Goal: Task Accomplishment & Management: Complete application form

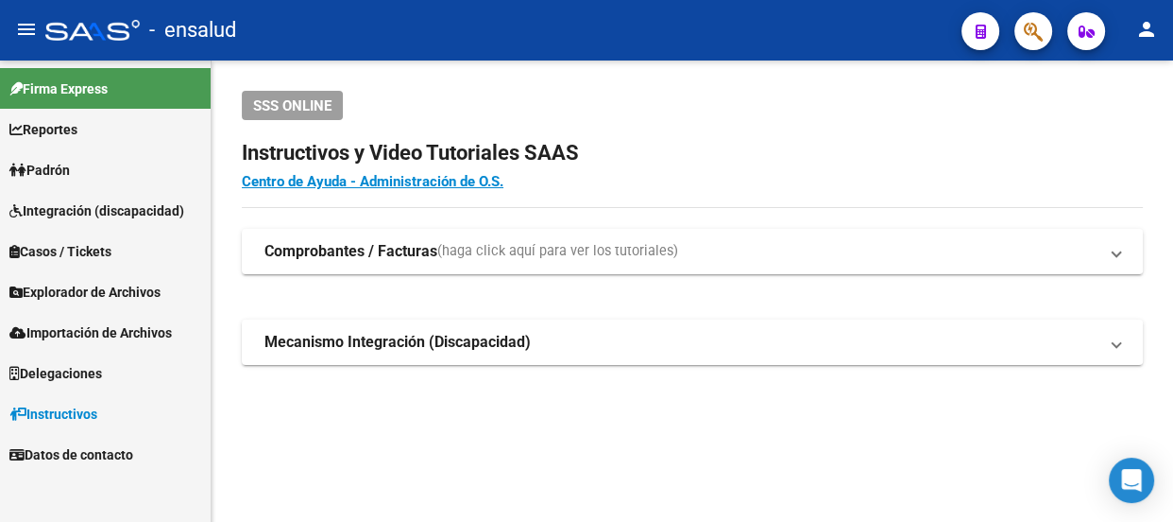
scroll to position [112, 0]
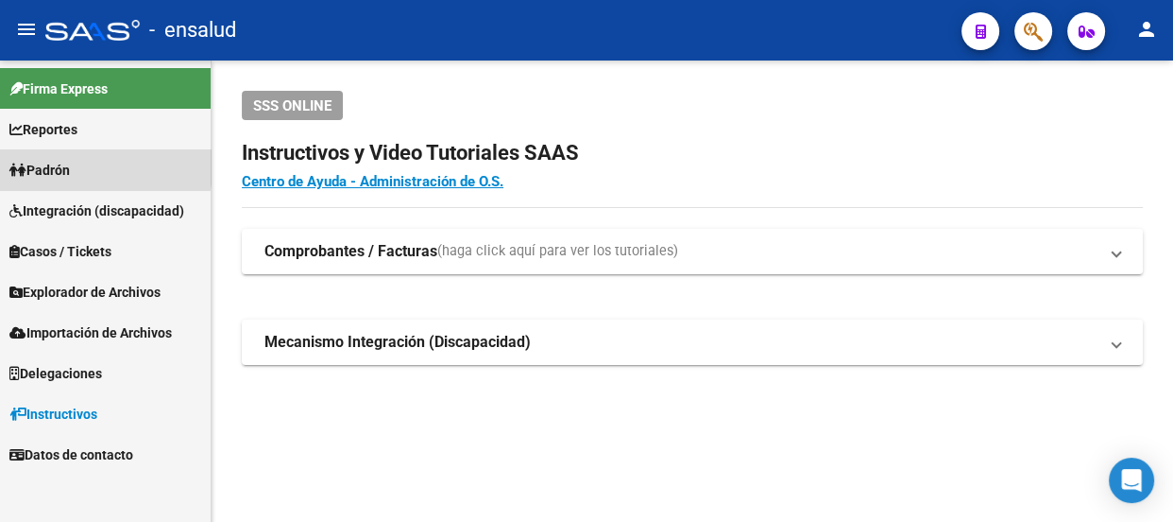
click at [42, 165] on span "Padrón" at bounding box center [39, 170] width 60 height 21
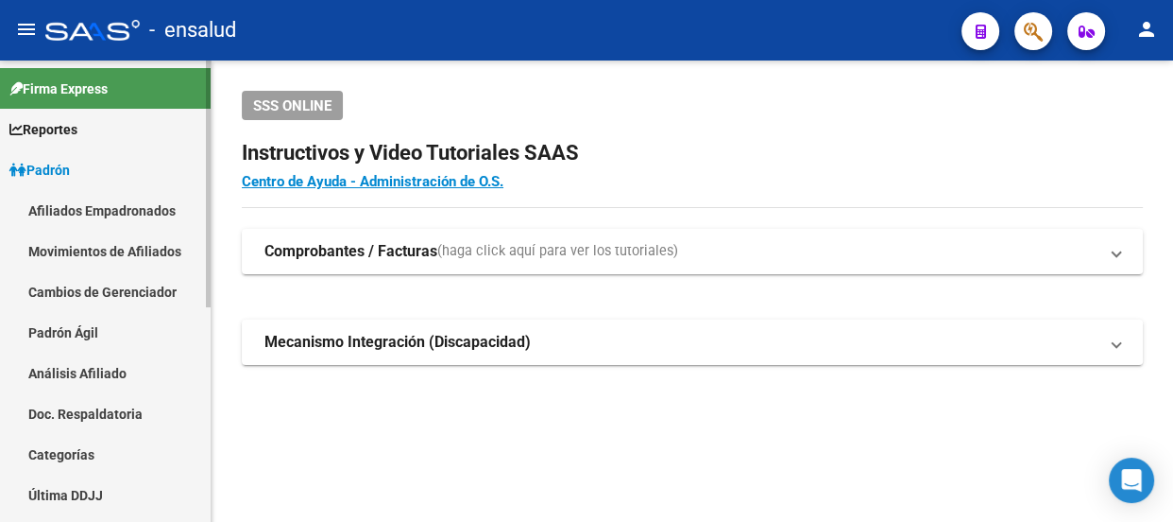
click at [103, 210] on link "Afiliados Empadronados" at bounding box center [105, 210] width 211 height 41
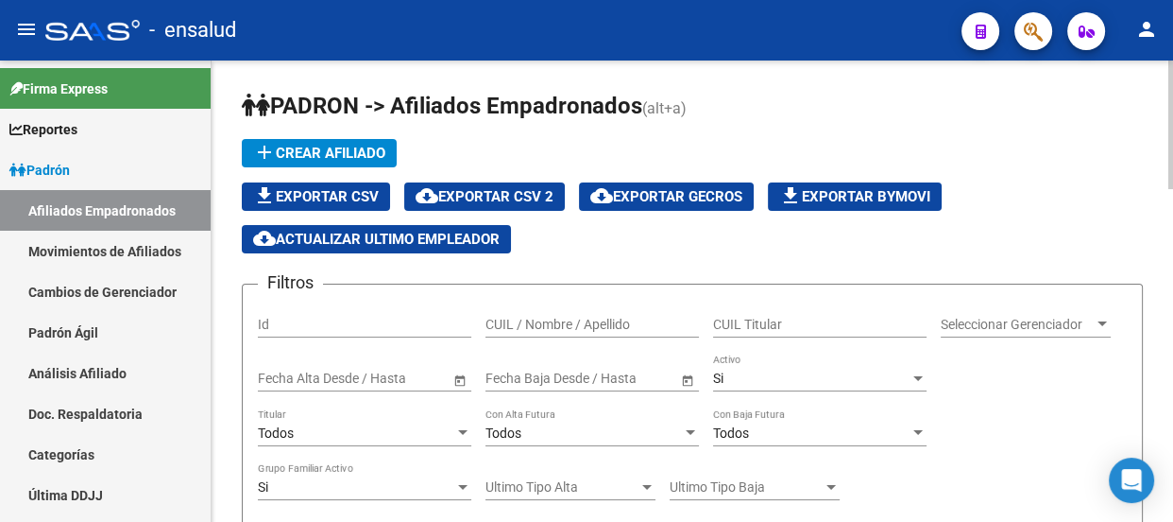
click at [786, 319] on input "CUIL Titular" at bounding box center [820, 324] width 214 height 16
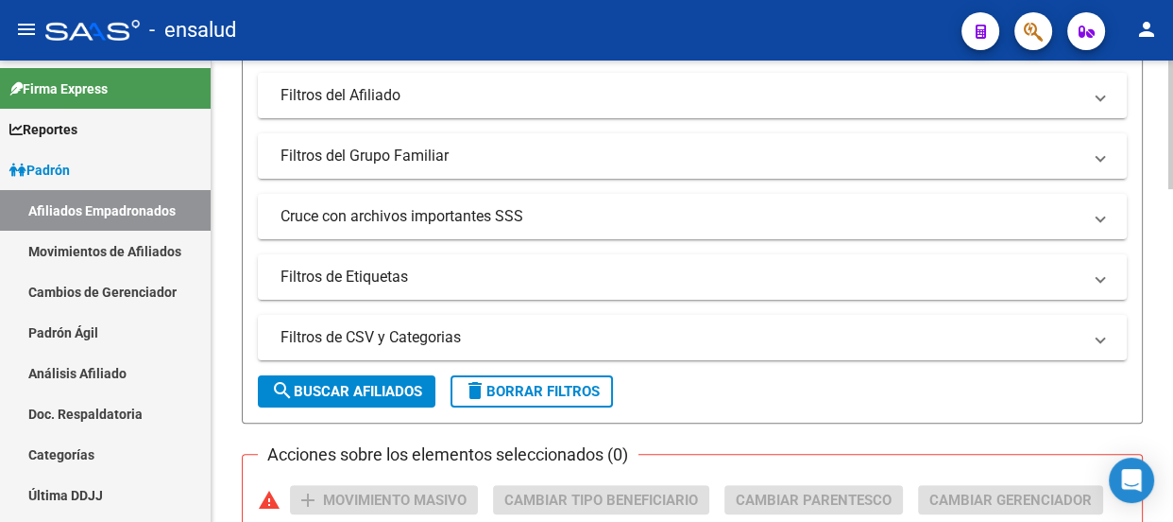
scroll to position [515, 0]
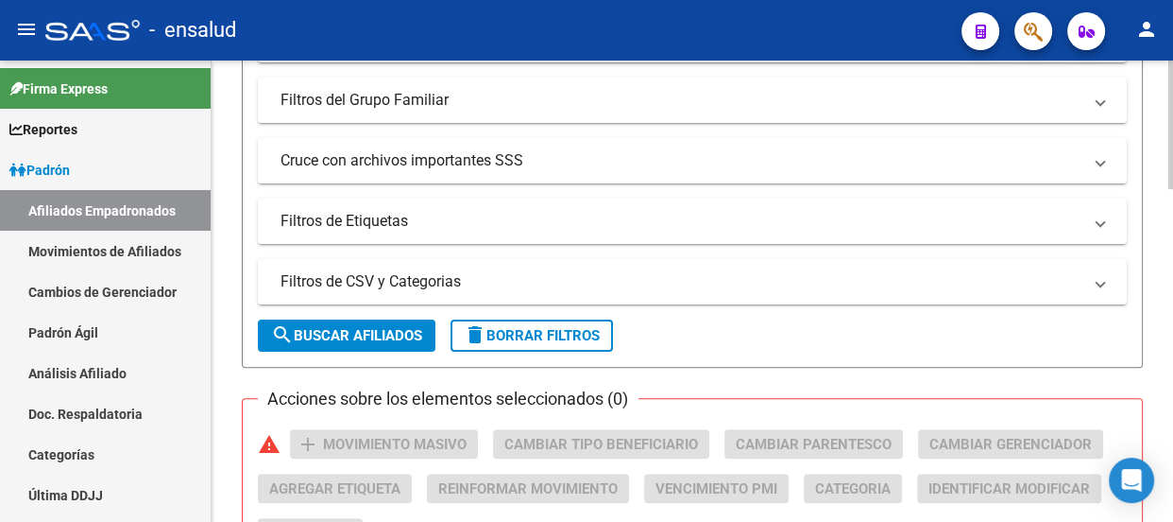
type input "27575481502"
click at [350, 331] on span "search Buscar Afiliados" at bounding box center [346, 335] width 151 height 17
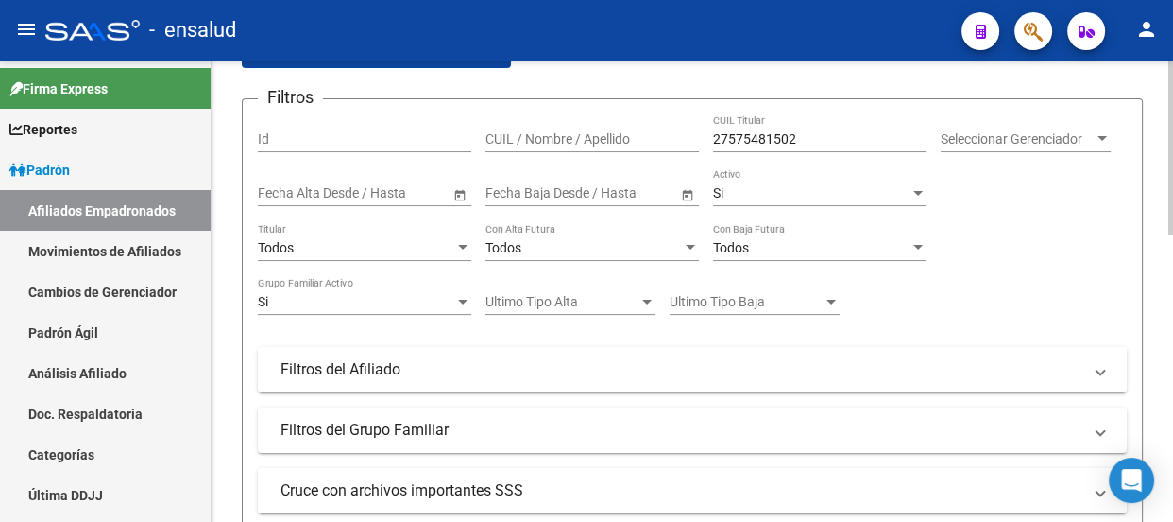
scroll to position [160, 0]
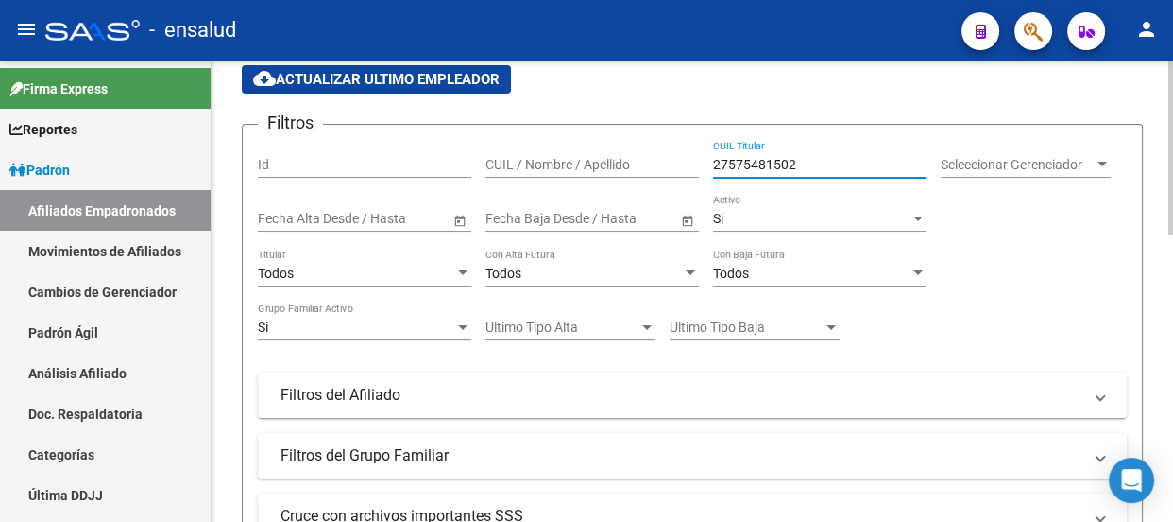
drag, startPoint x: 838, startPoint y: 164, endPoint x: 676, endPoint y: 163, distance: 162.5
click at [676, 163] on div "Filtros Id CUIL / Nombre / Apellido 27575481502 CUIL Titular Seleccionar Gerenc…" at bounding box center [692, 369] width 869 height 459
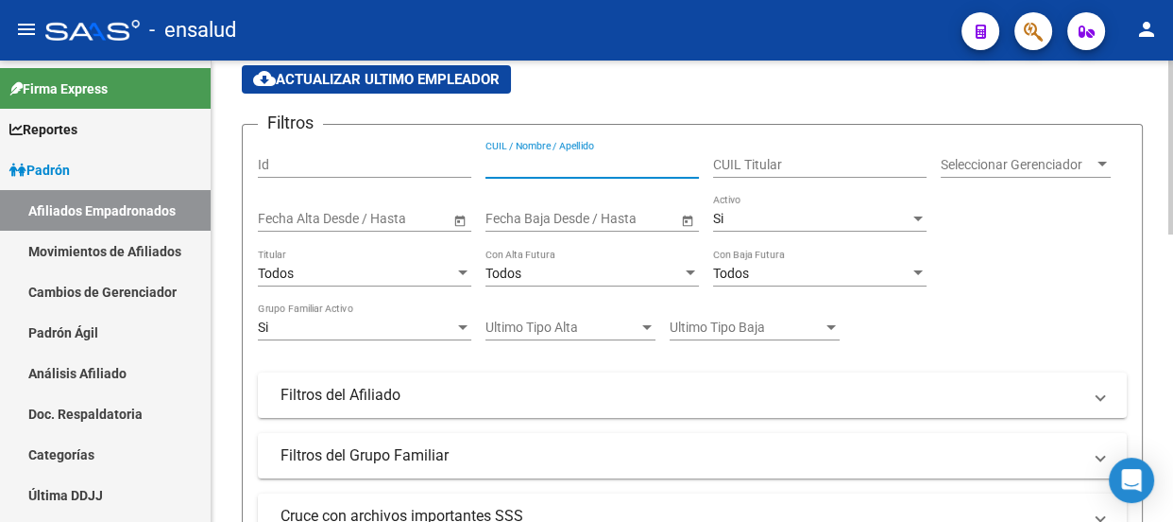
click at [593, 162] on input "CUIL / Nombre / Apellido" at bounding box center [593, 165] width 214 height 16
paste input "27575481502"
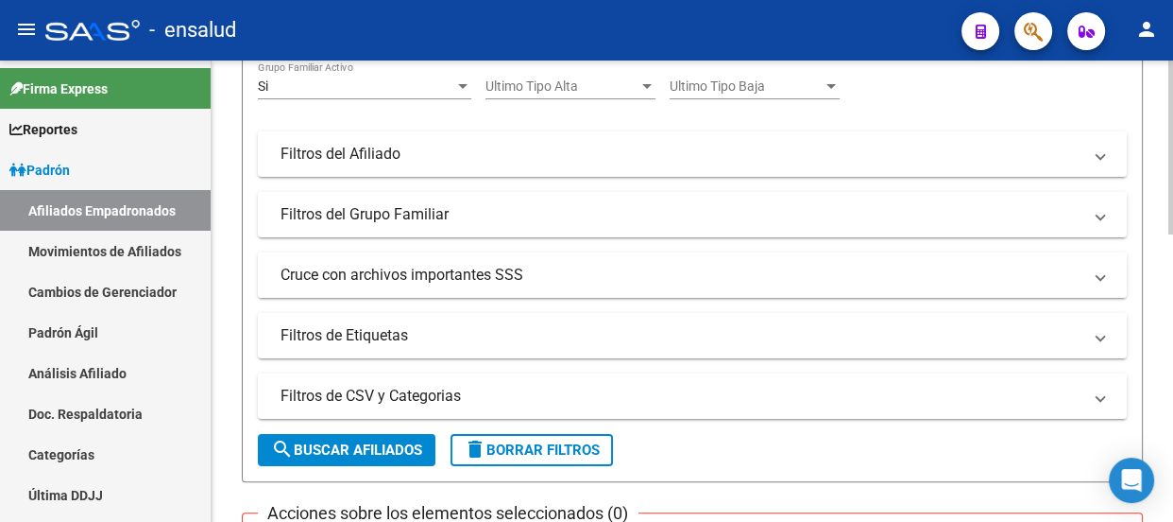
scroll to position [417, 0]
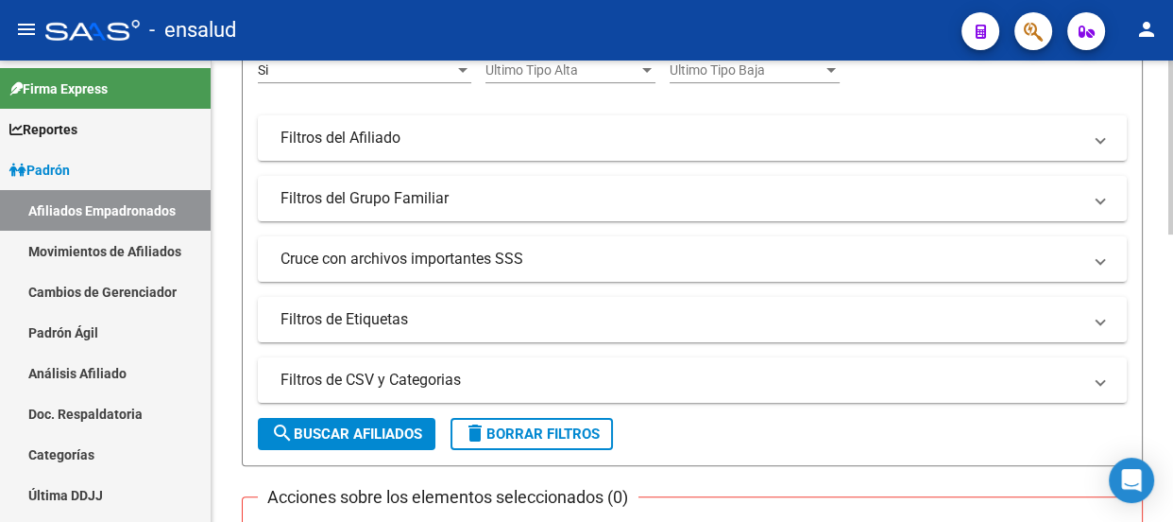
type input "27575481502"
click at [344, 434] on span "search Buscar Afiliados" at bounding box center [346, 433] width 151 height 17
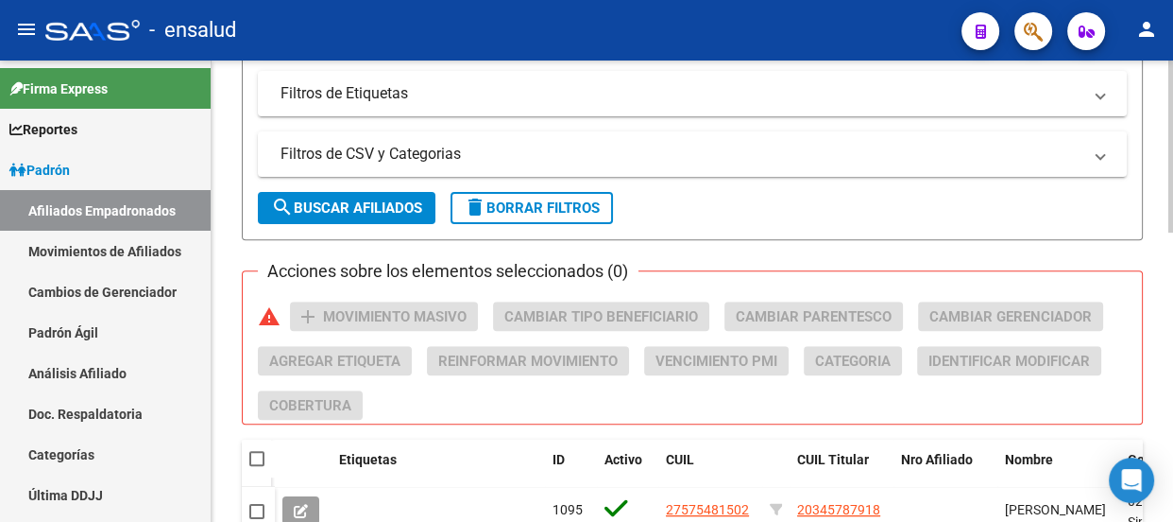
scroll to position [774, 0]
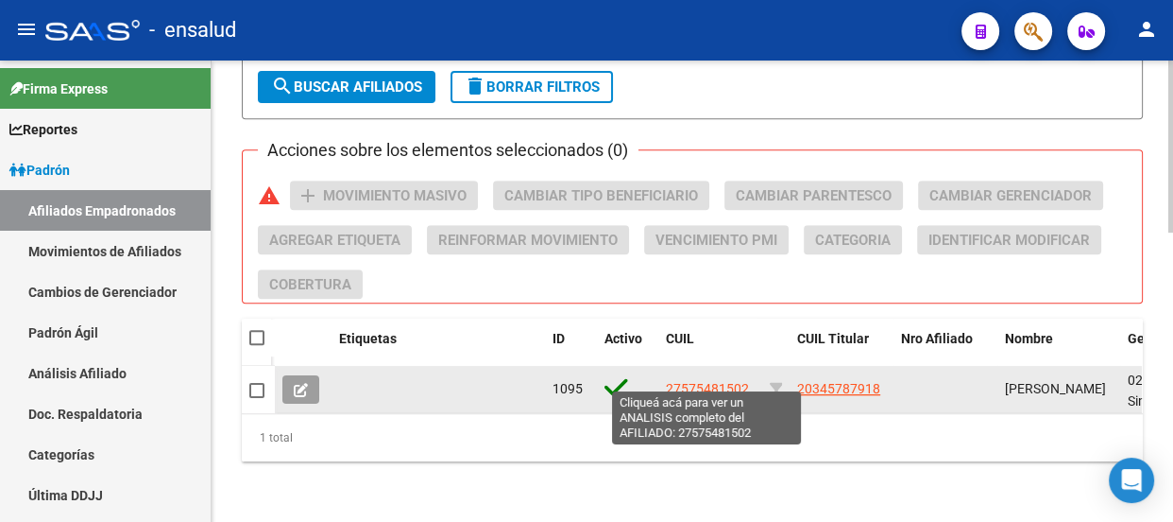
click at [711, 381] on span "27575481502" at bounding box center [707, 388] width 83 height 15
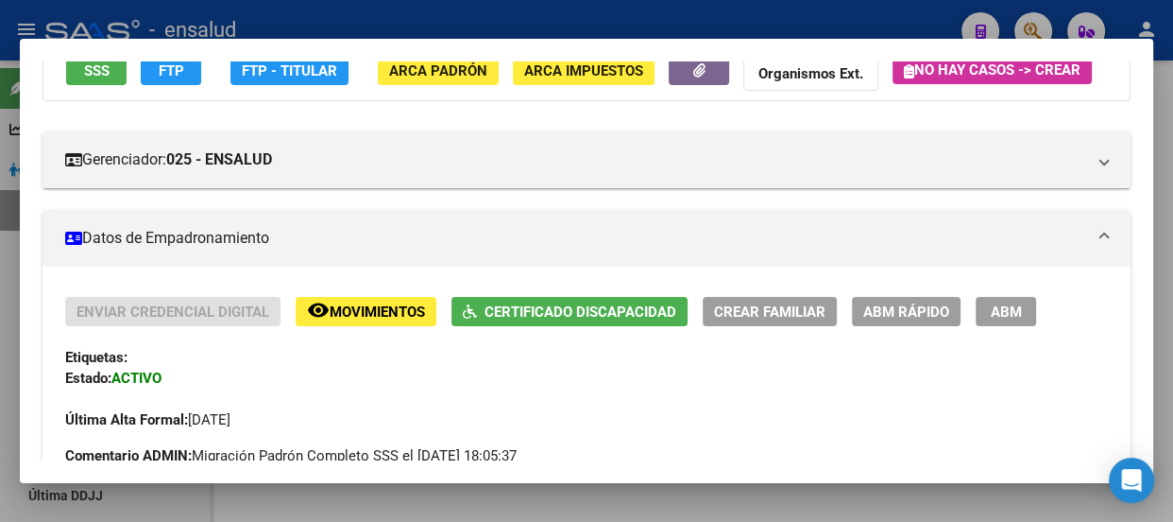
scroll to position [343, 0]
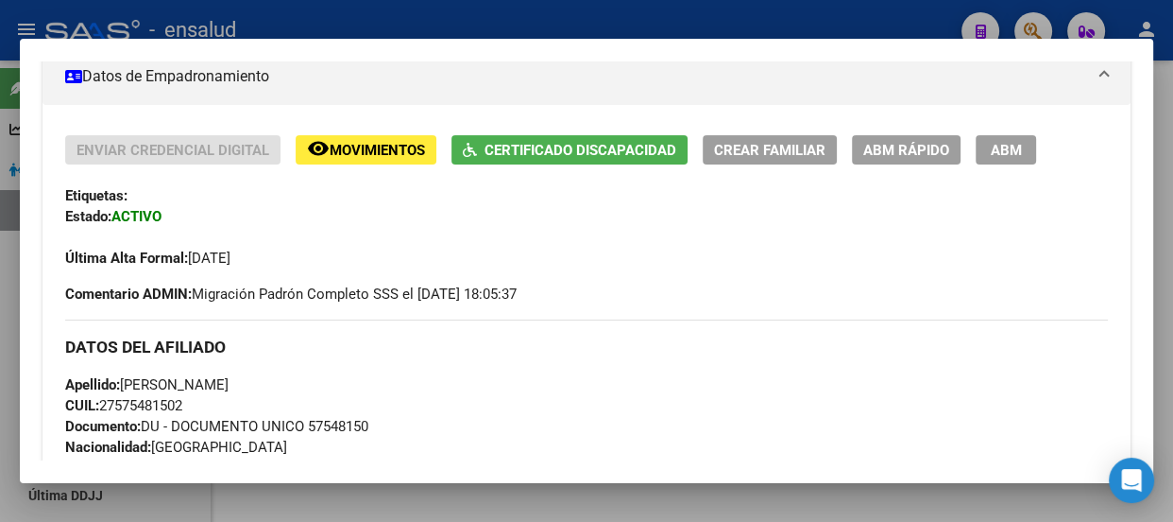
click at [558, 159] on span "Certificado Discapacidad" at bounding box center [581, 150] width 192 height 17
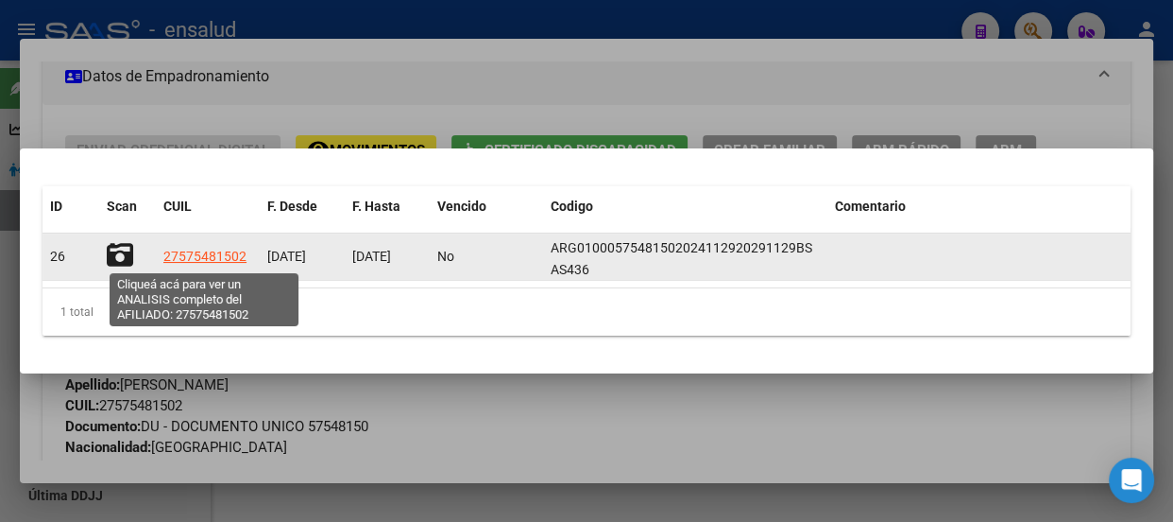
click at [187, 252] on span "27575481502" at bounding box center [204, 255] width 83 height 15
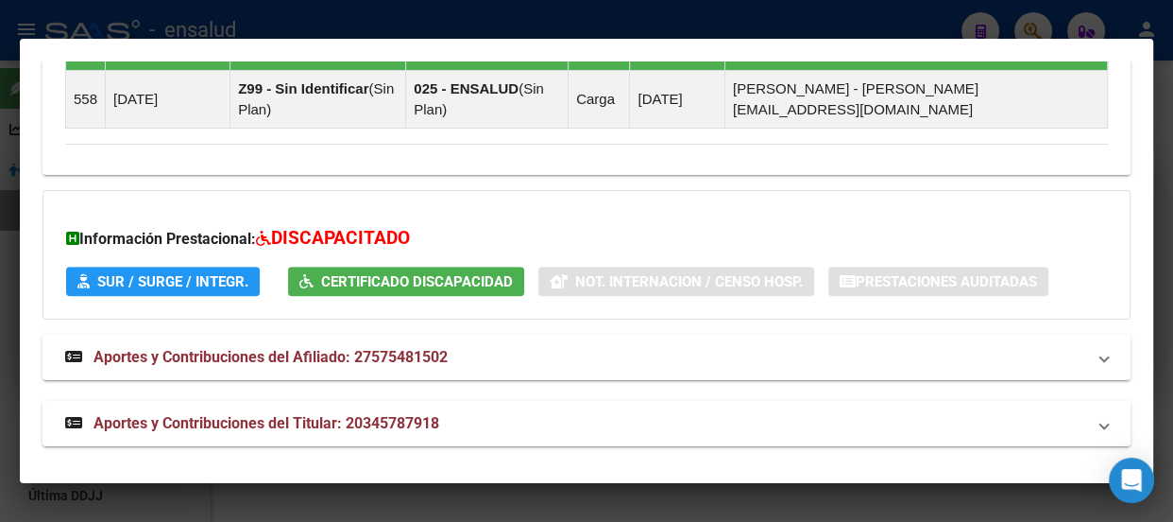
scroll to position [1492, 0]
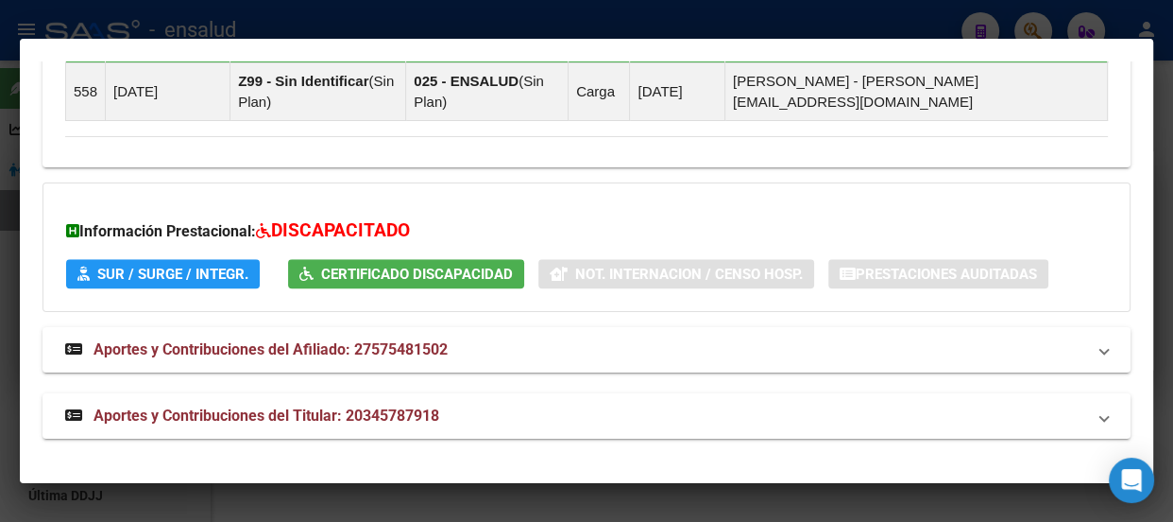
click at [355, 270] on span "Certificado Discapacidad" at bounding box center [417, 273] width 192 height 17
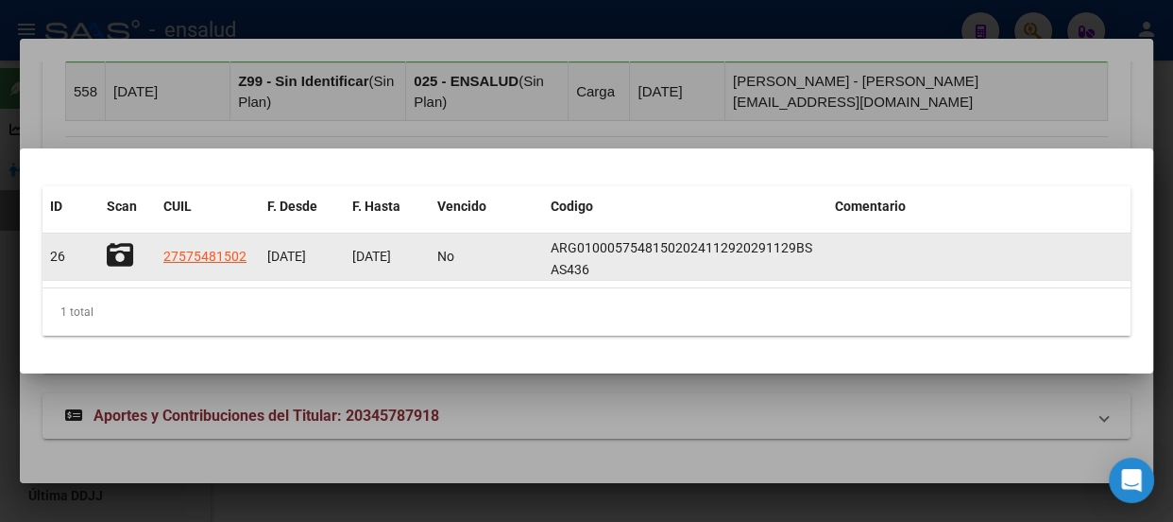
click at [613, 243] on span "ARG01000575481502024112920291129BS AS436" at bounding box center [682, 258] width 262 height 37
click at [108, 249] on icon at bounding box center [120, 255] width 26 height 26
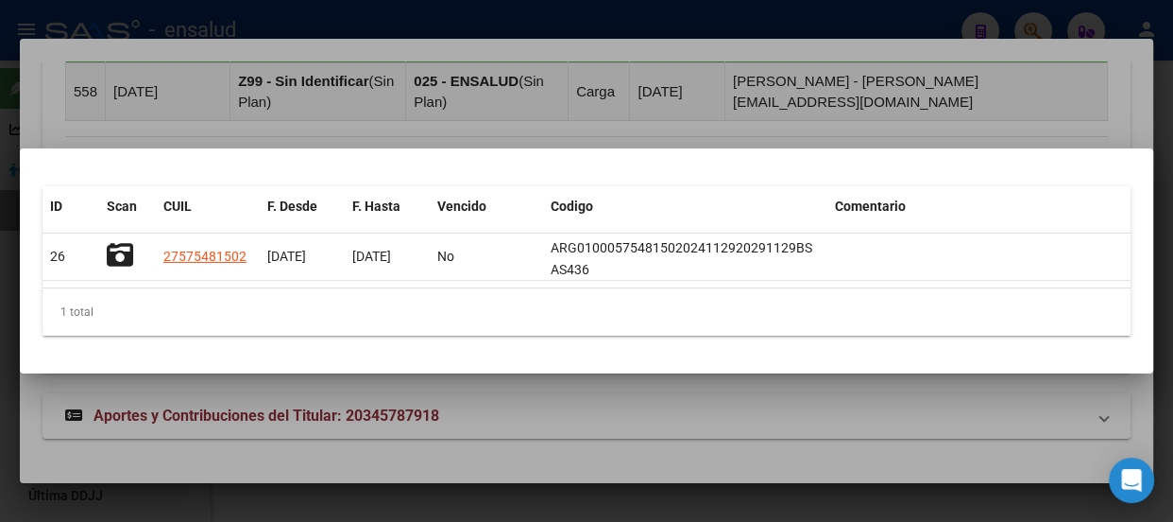
click at [823, 125] on div at bounding box center [586, 261] width 1173 height 522
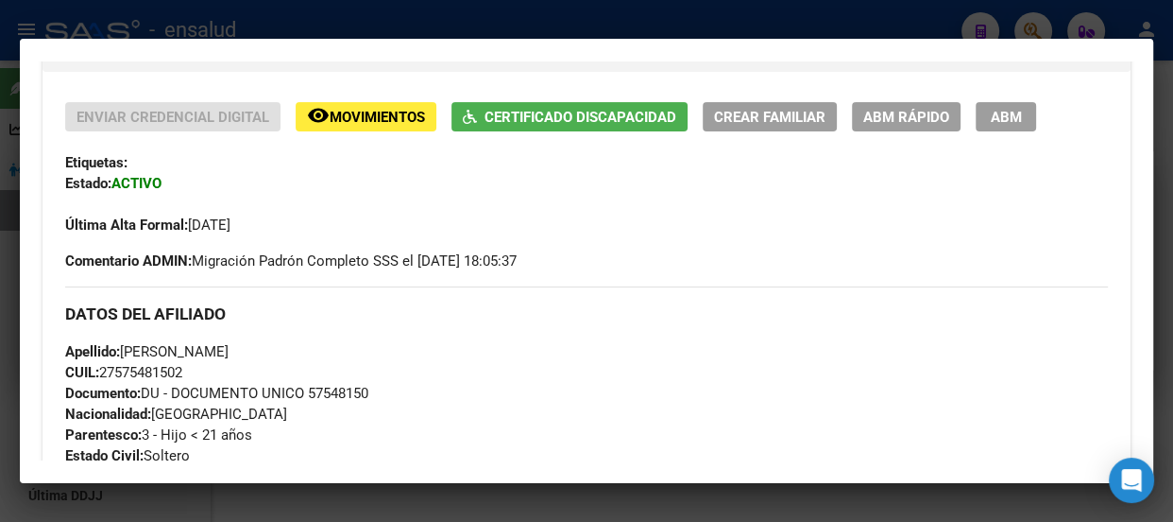
scroll to position [375, 0]
click at [1005, 127] on span "ABM" at bounding box center [1006, 118] width 31 height 17
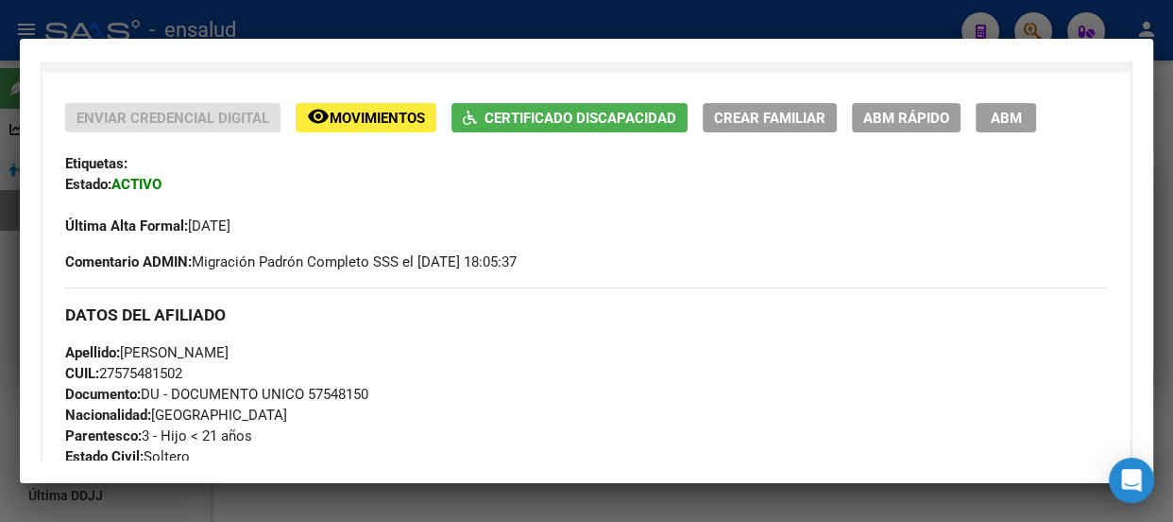
type textarea "27575481502"
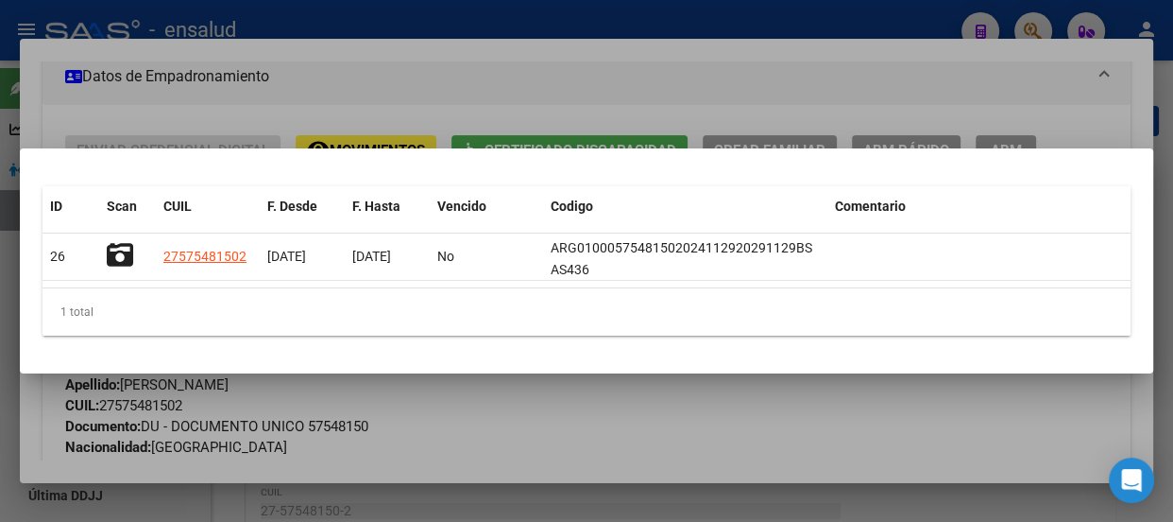
radio input "true"
type input "30-71720552-5"
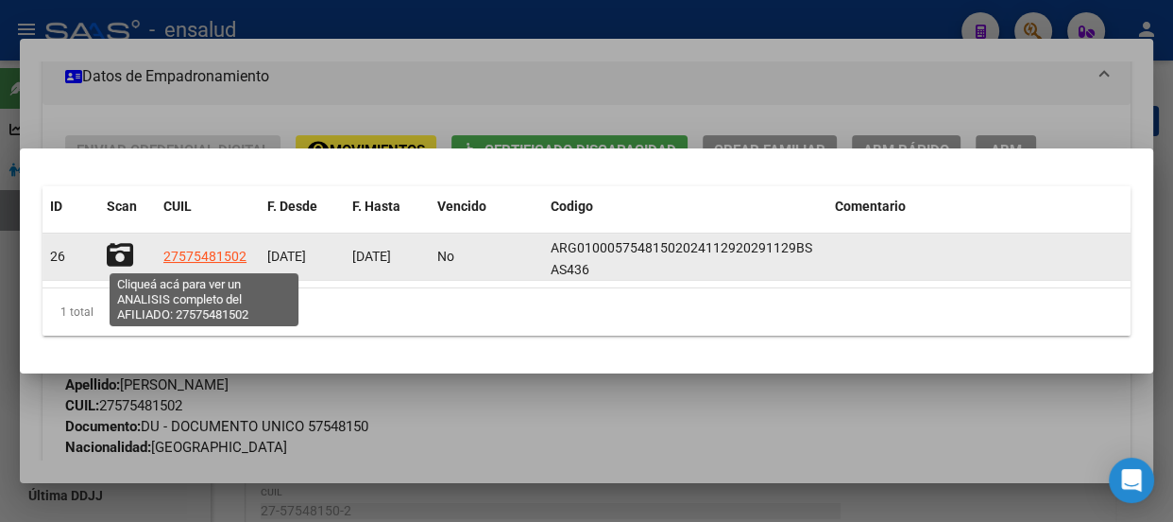
click at [231, 259] on span "27575481502" at bounding box center [204, 255] width 83 height 15
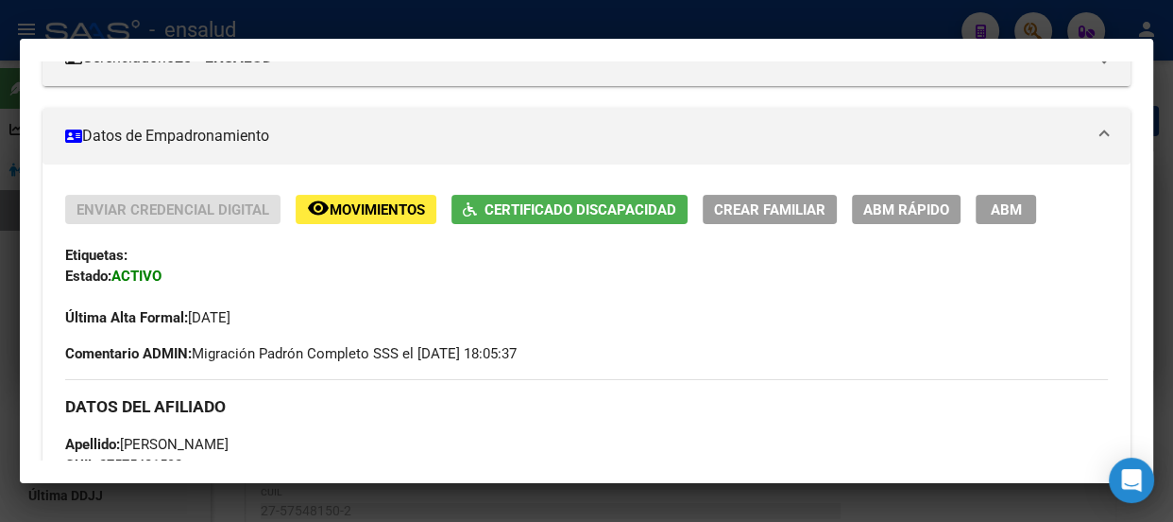
scroll to position [343, 0]
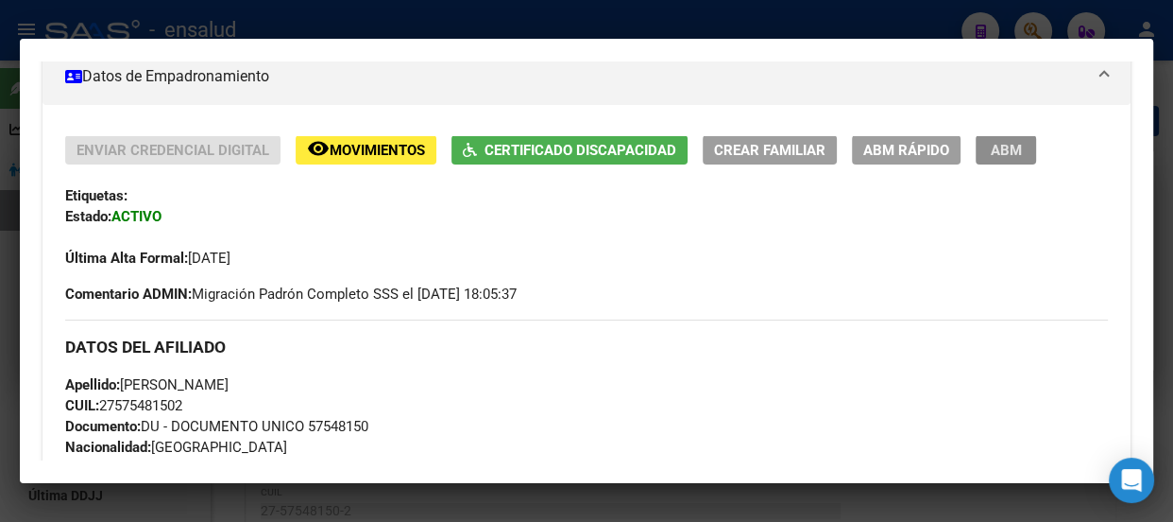
click at [1002, 159] on span "ABM" at bounding box center [1006, 150] width 31 height 17
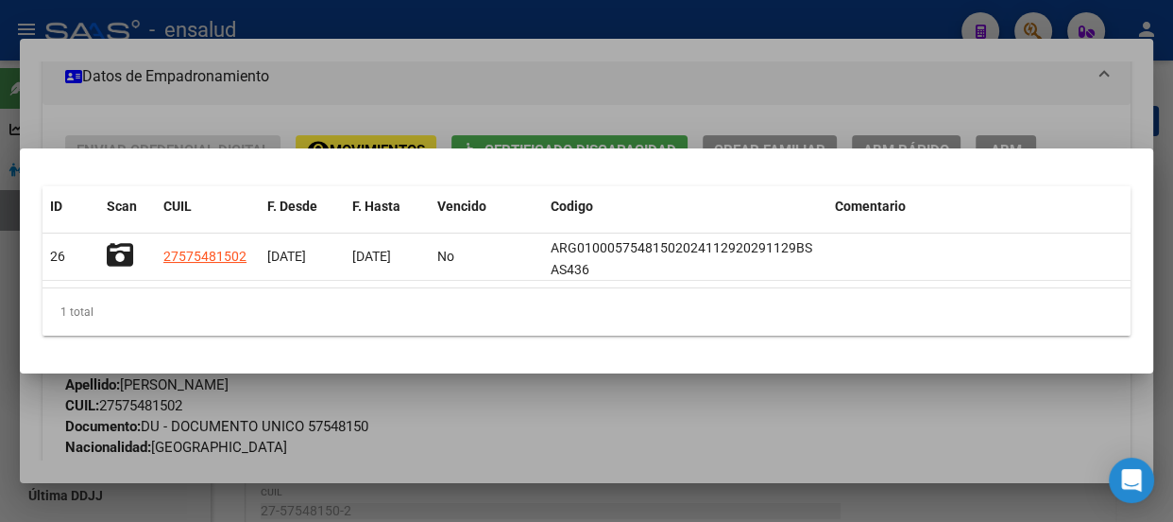
click at [406, 22] on div at bounding box center [586, 261] width 1173 height 522
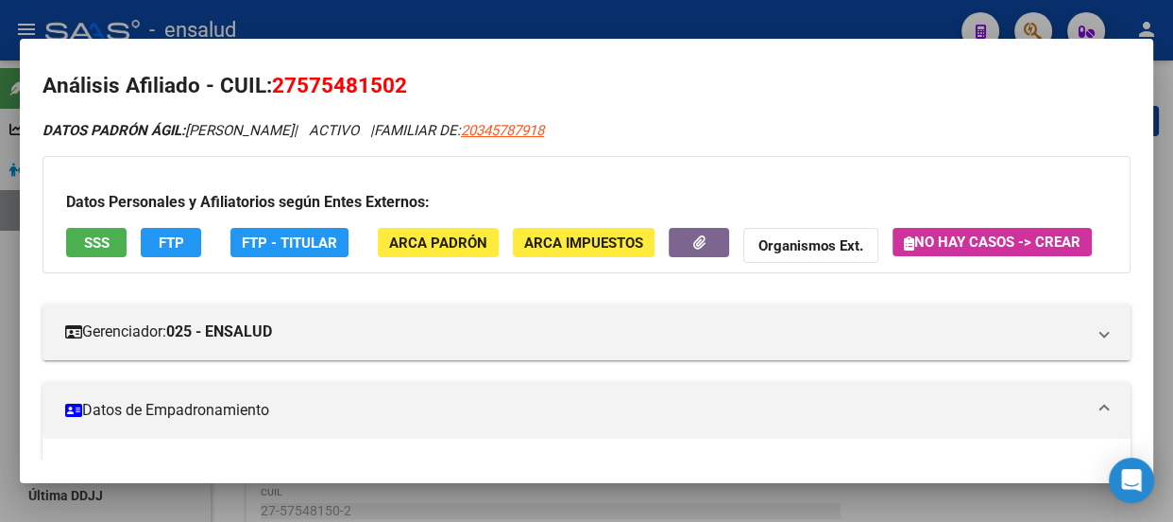
scroll to position [0, 0]
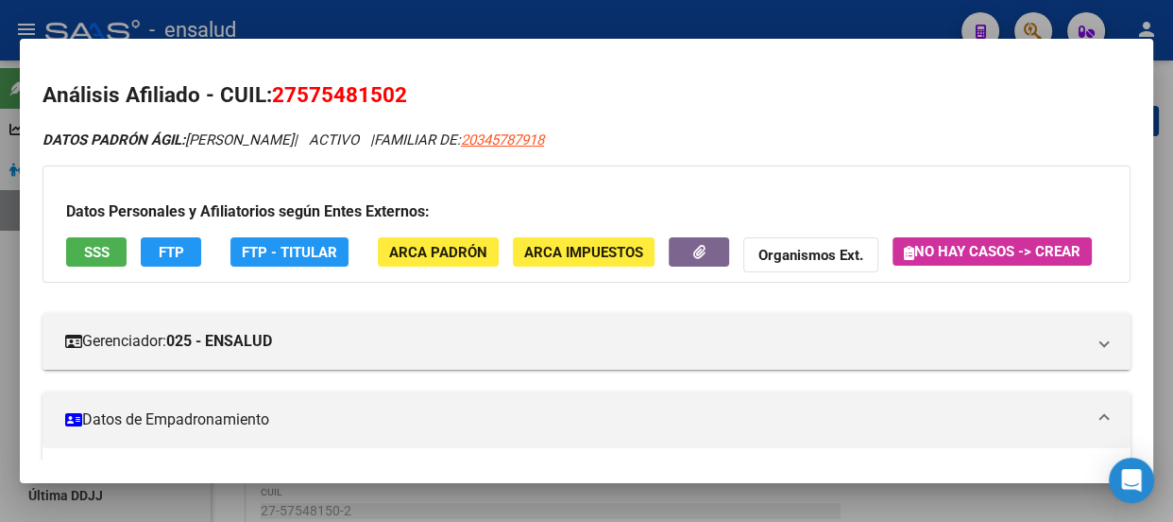
click at [609, 15] on div at bounding box center [586, 261] width 1173 height 522
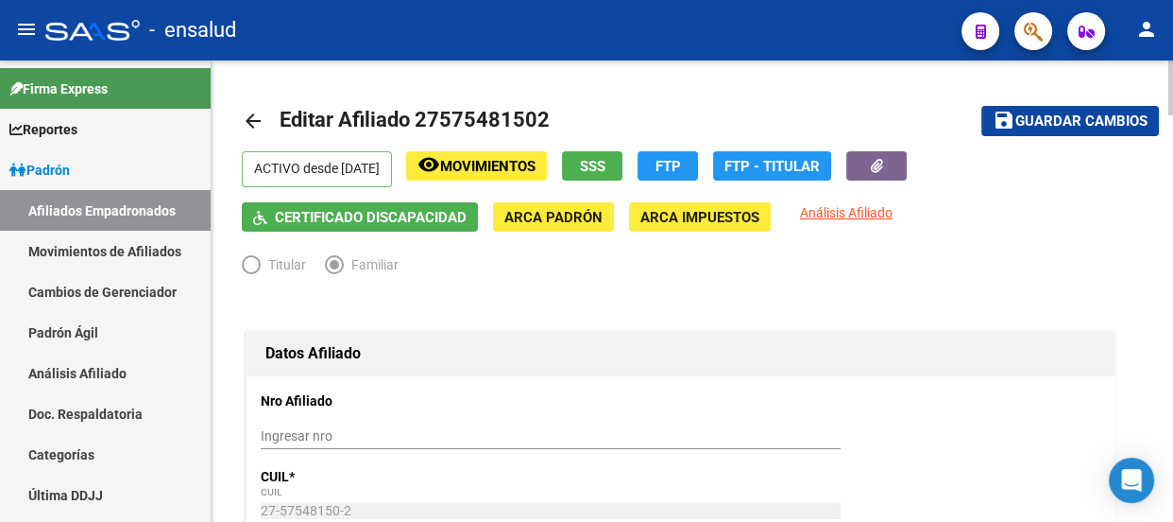
click at [366, 213] on span "Certificado Discapacidad" at bounding box center [371, 217] width 192 height 17
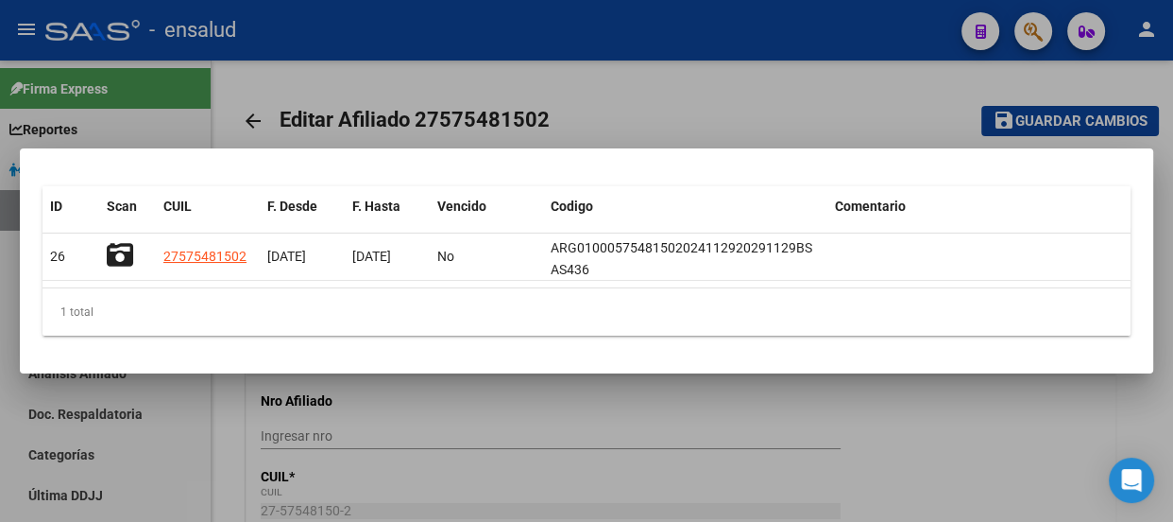
click at [616, 85] on div at bounding box center [586, 261] width 1173 height 522
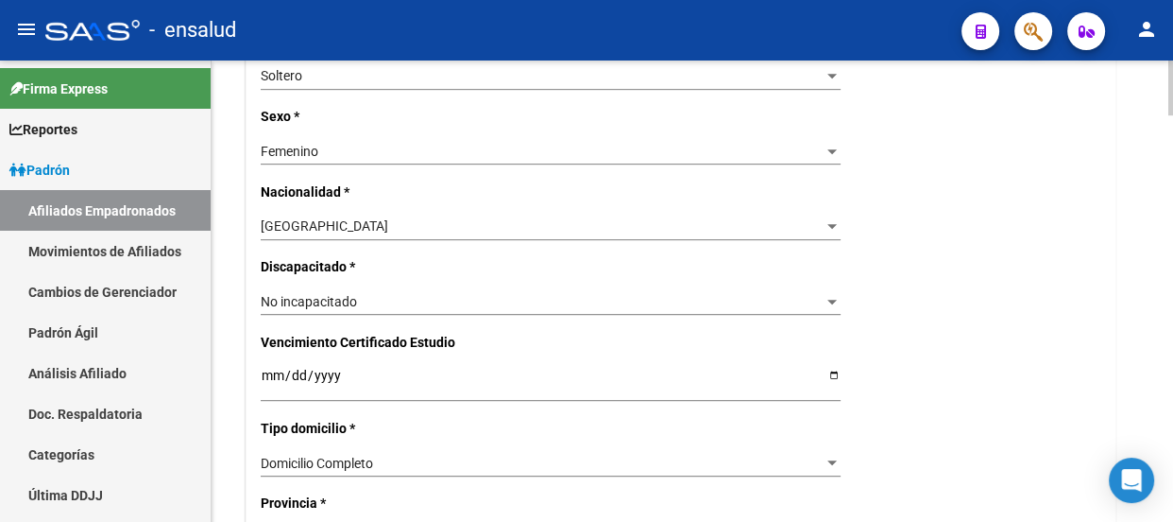
scroll to position [1030, 0]
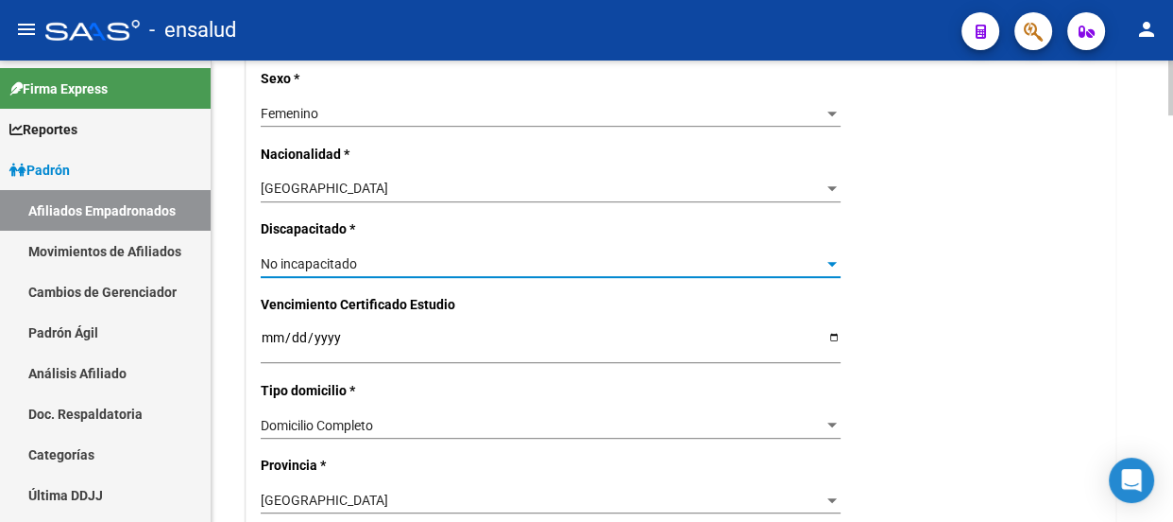
click at [451, 264] on div "No incapacitado" at bounding box center [542, 264] width 563 height 16
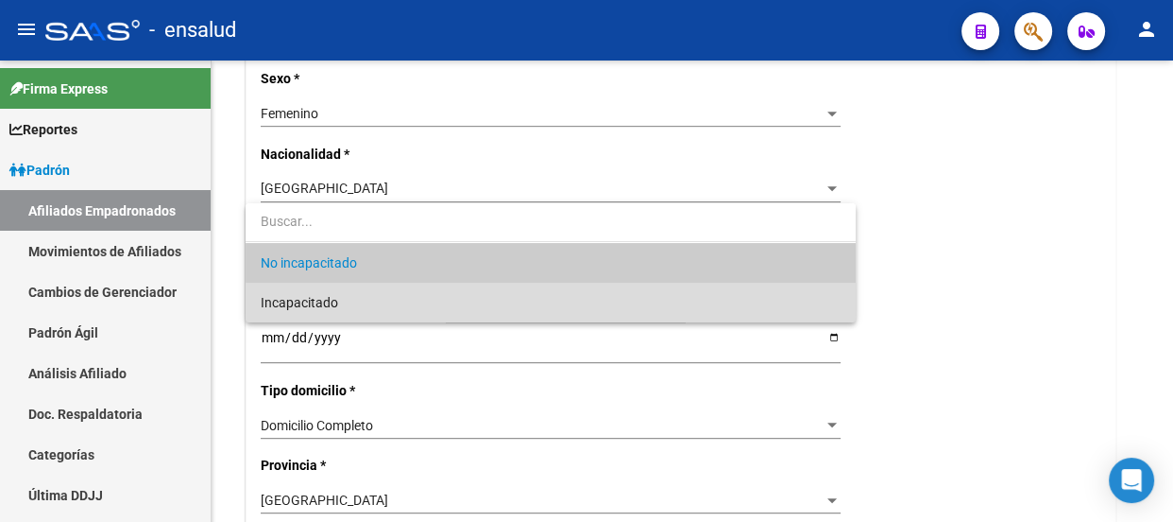
click at [411, 299] on span "Incapacitado" at bounding box center [551, 302] width 580 height 40
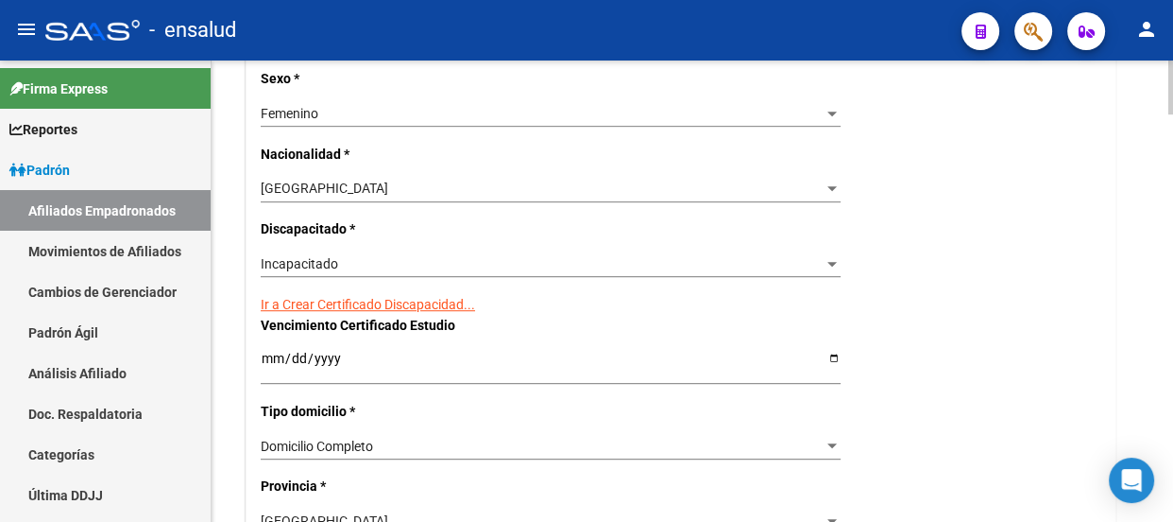
click at [425, 299] on link "Ir a Crear Certificado Discapacidad..." at bounding box center [368, 304] width 214 height 15
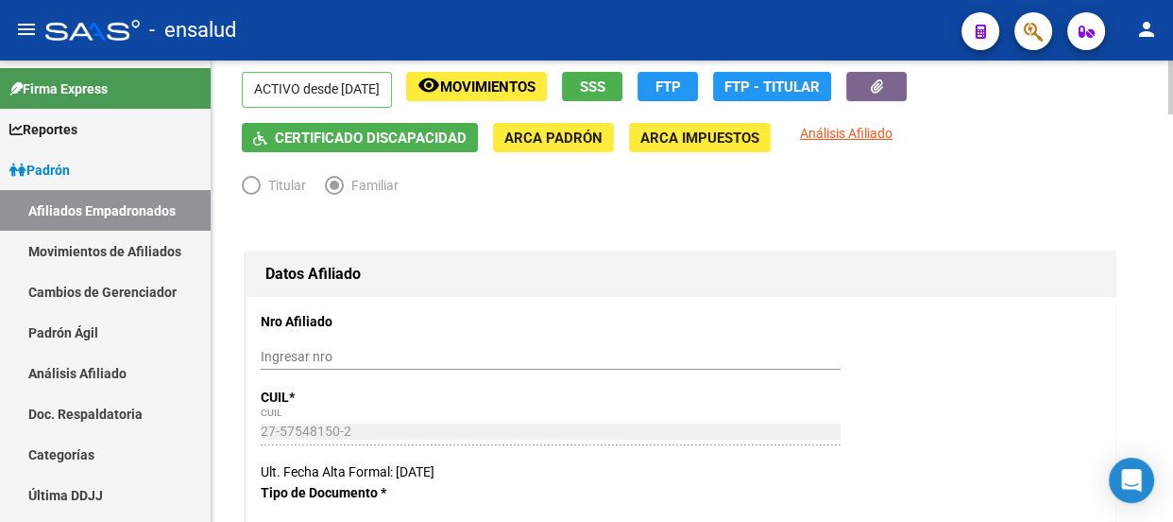
scroll to position [0, 0]
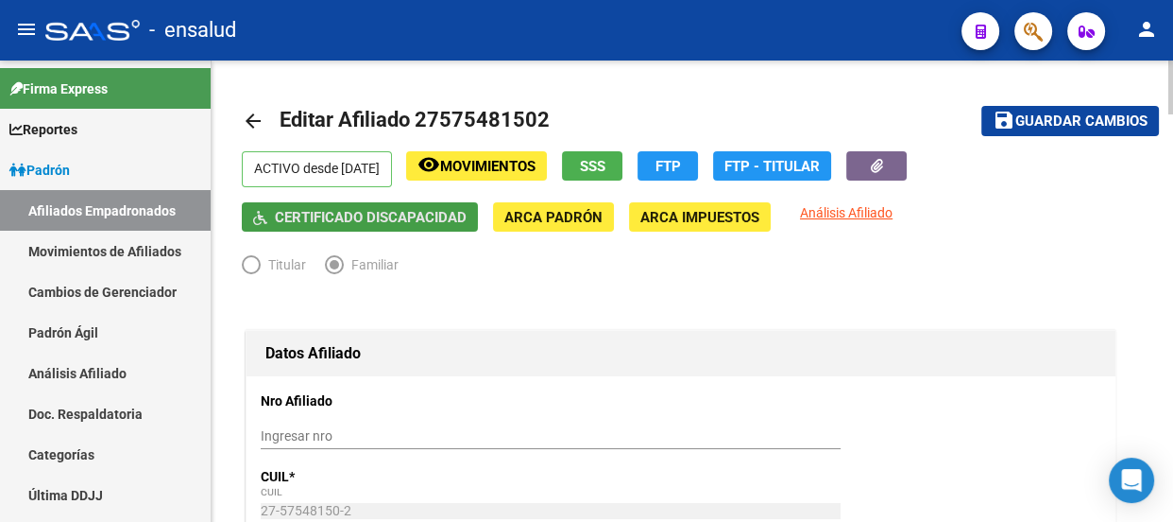
click at [322, 216] on span "Certificado Discapacidad" at bounding box center [371, 217] width 192 height 17
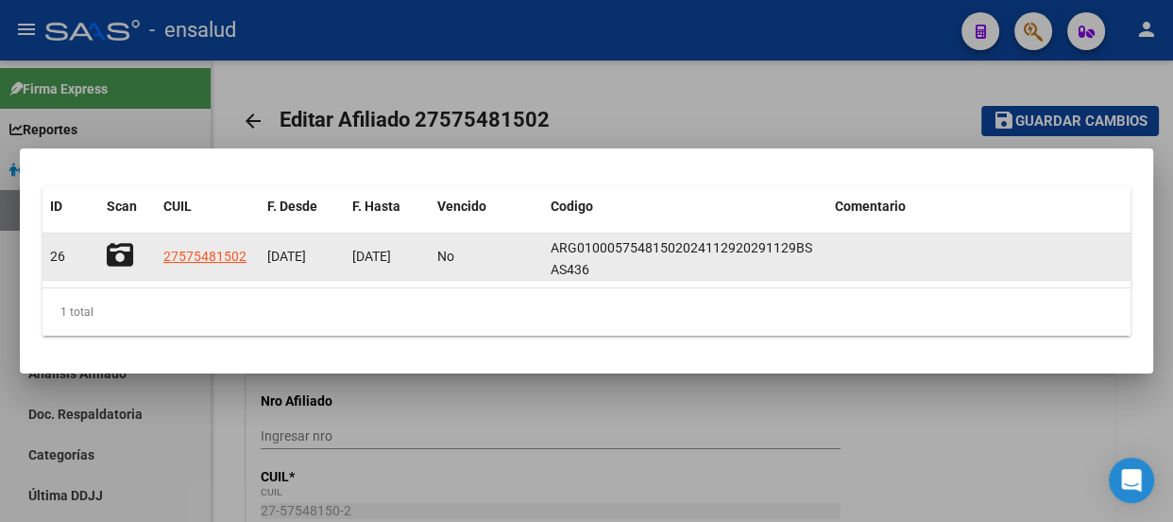
scroll to position [3, 0]
drag, startPoint x: 550, startPoint y: 246, endPoint x: 603, endPoint y: 274, distance: 60.0
click at [603, 274] on div "ARG01000575481502024112920291129BS AS436" at bounding box center [685, 257] width 269 height 40
copy span "ARG01000575481502024112920291129BS AS436"
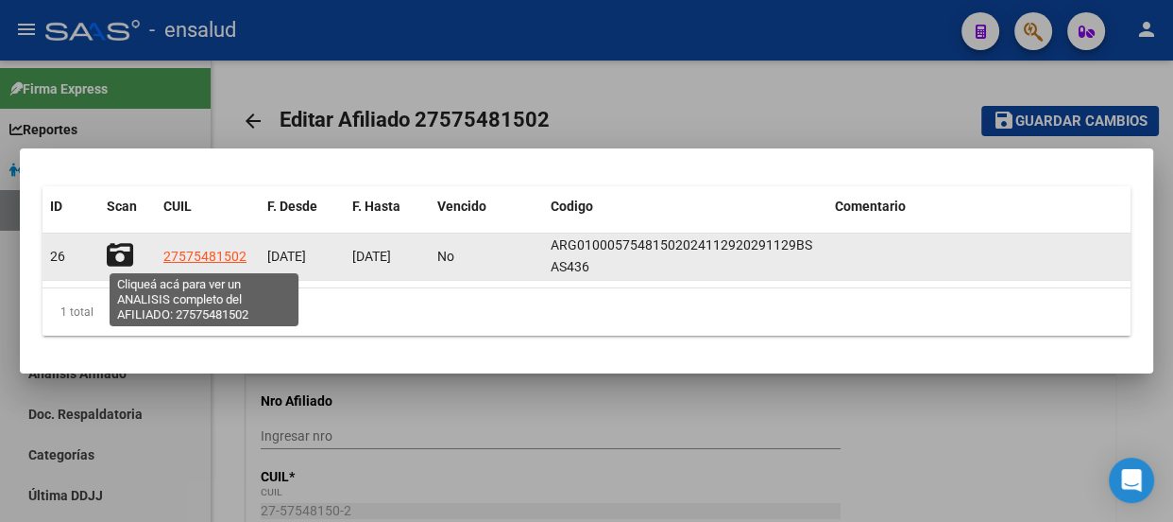
click at [192, 259] on span "27575481502" at bounding box center [204, 255] width 83 height 15
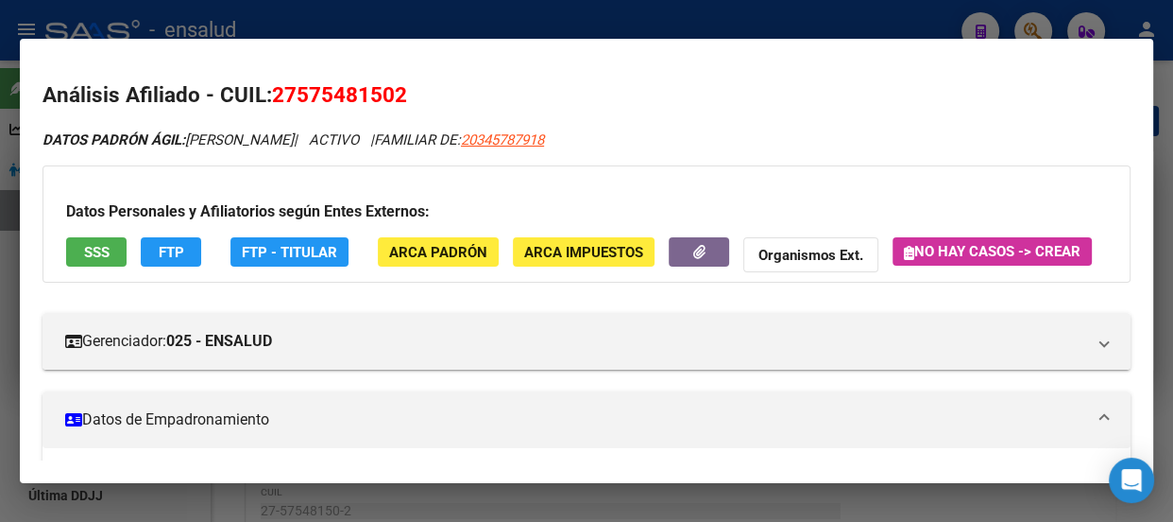
click at [707, 18] on div at bounding box center [586, 261] width 1173 height 522
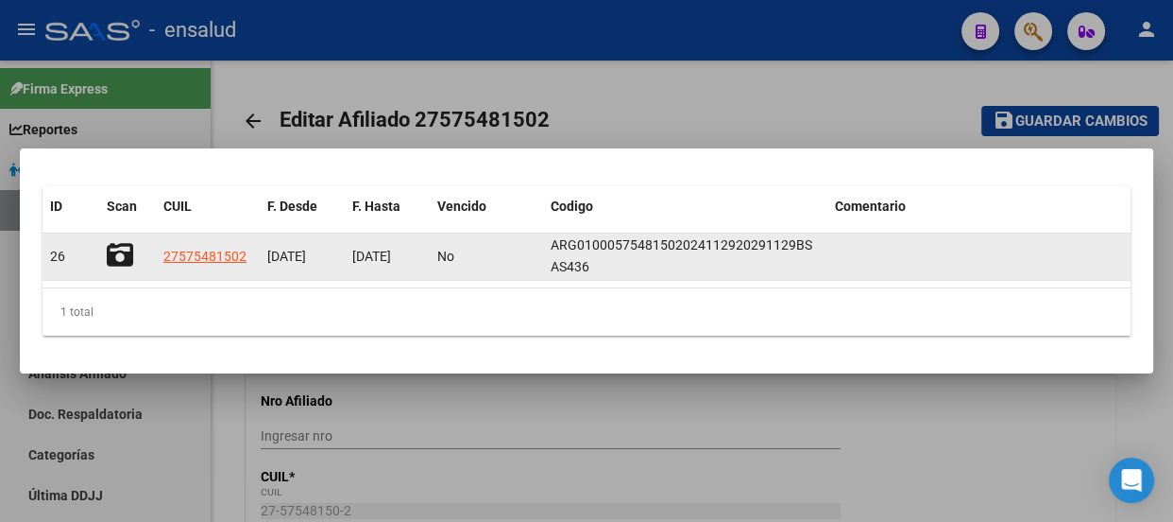
drag, startPoint x: 546, startPoint y: 243, endPoint x: 590, endPoint y: 268, distance: 50.4
click at [590, 268] on datatable-body-cell "ARG01000575481502024112920291129BS AS436" at bounding box center [685, 256] width 284 height 46
copy span "ARG01000575481502024112920291129BS AS436"
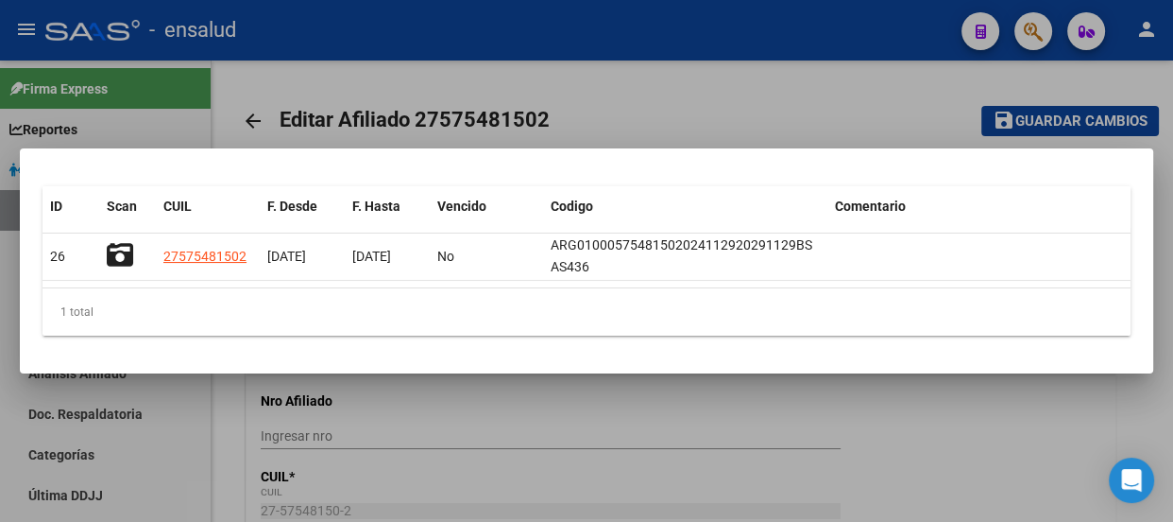
click at [614, 106] on div at bounding box center [586, 261] width 1173 height 522
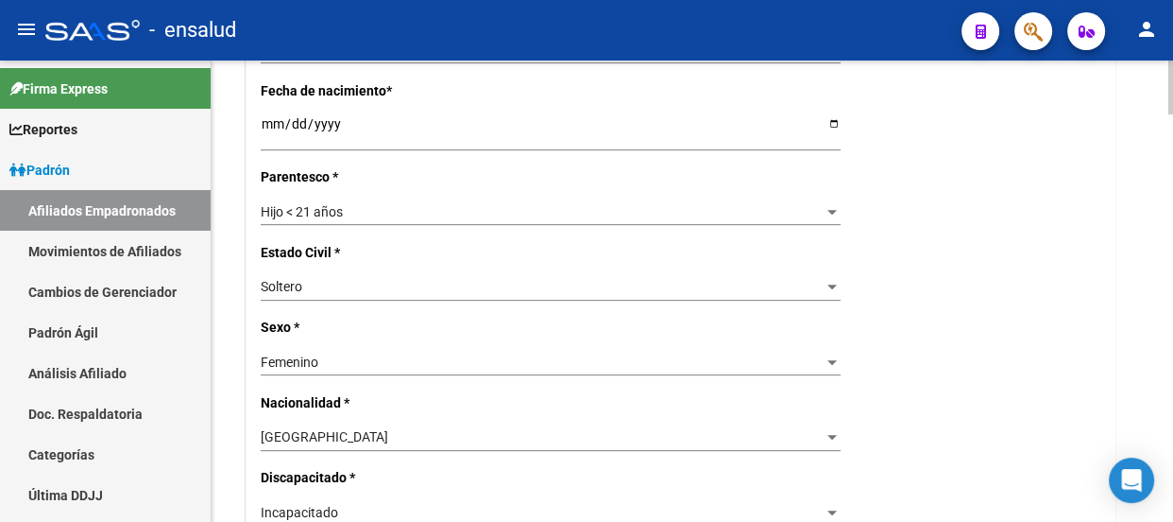
scroll to position [773, 0]
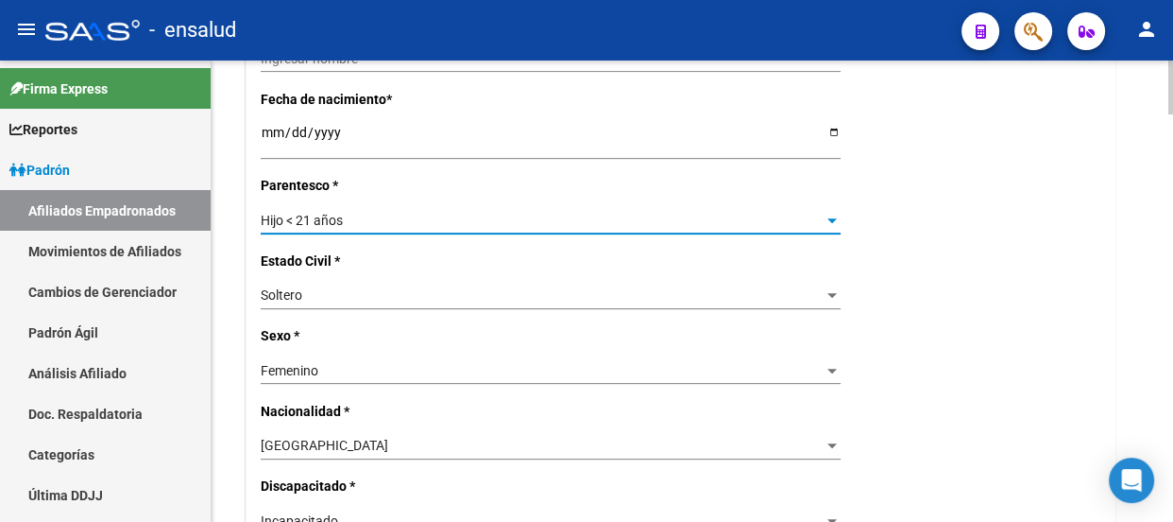
click at [368, 219] on div "Hijo < 21 años" at bounding box center [542, 221] width 563 height 16
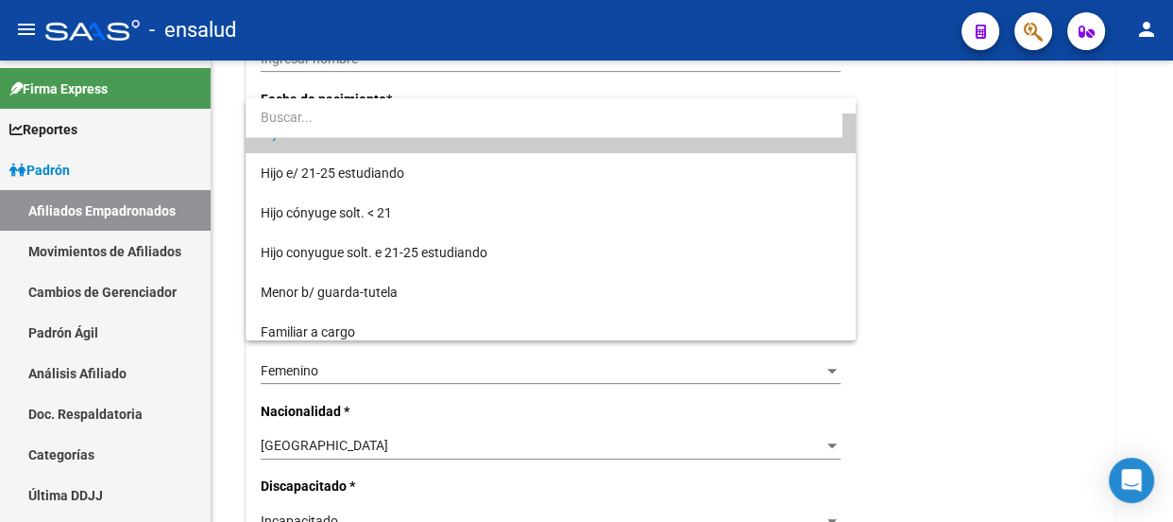
scroll to position [189, 0]
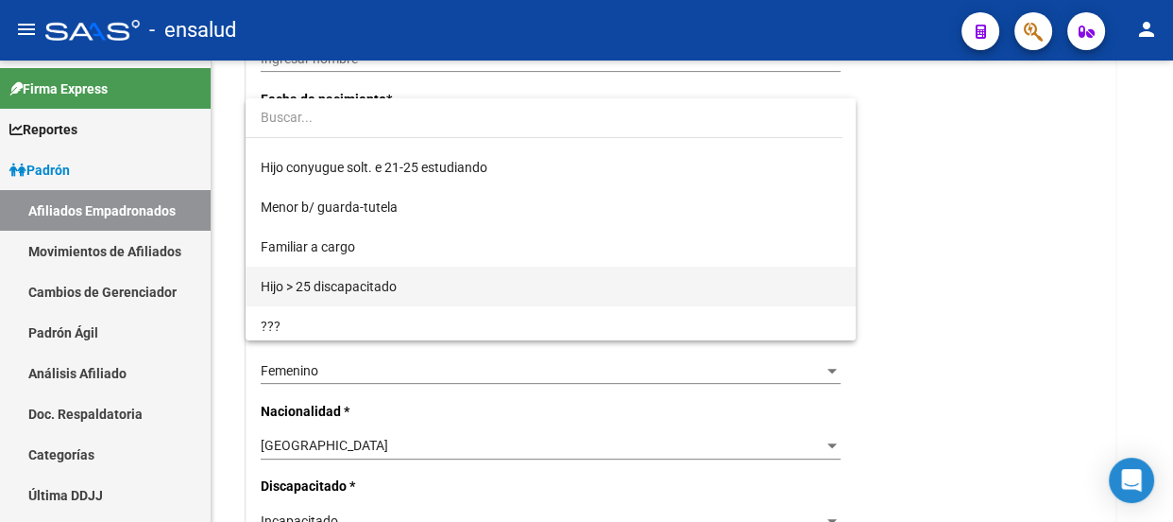
click at [403, 282] on span "Hijo > 25 discapacitado" at bounding box center [551, 286] width 580 height 40
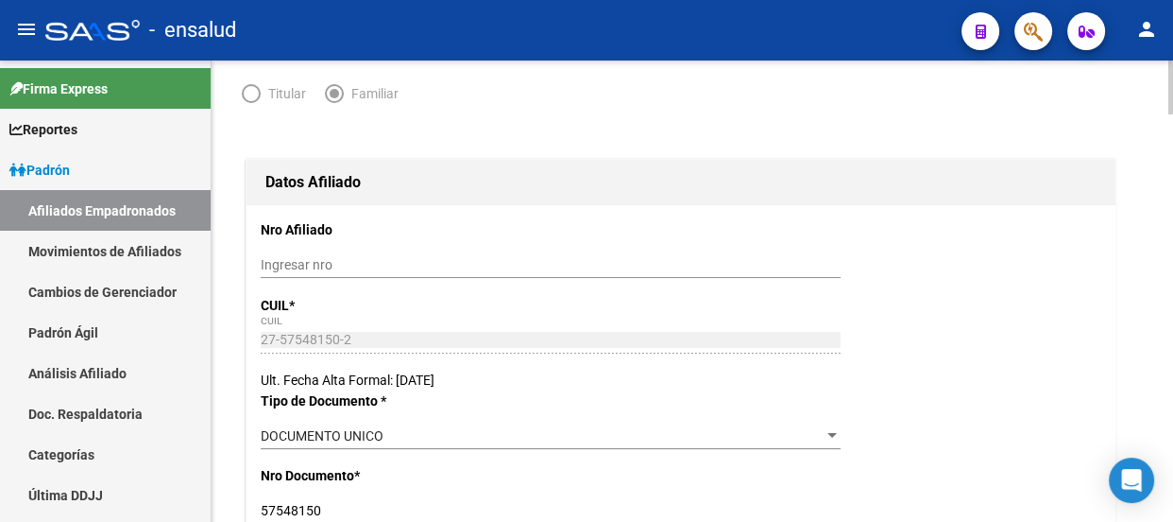
scroll to position [0, 0]
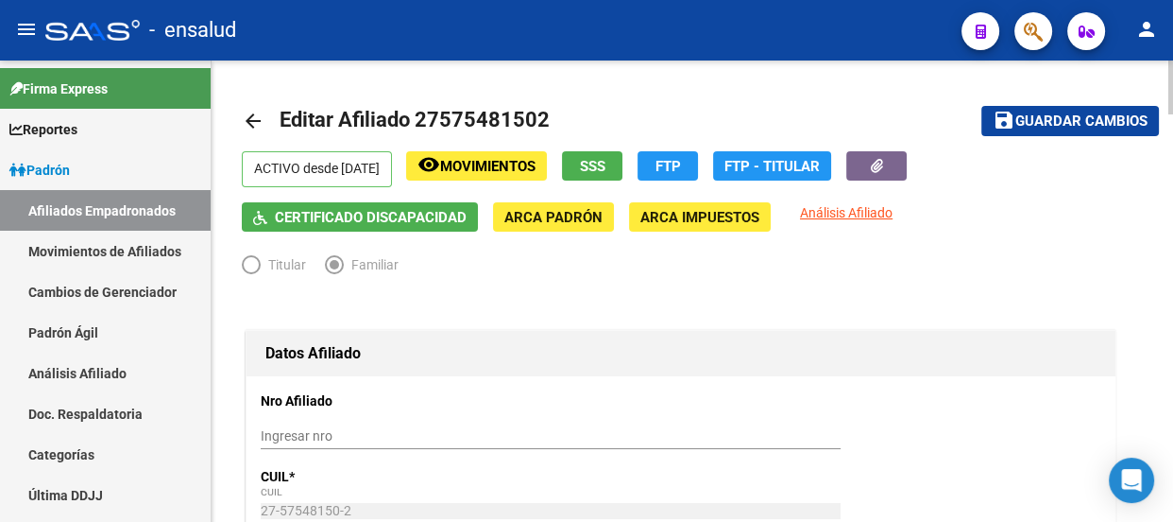
click at [1065, 113] on span "Guardar cambios" at bounding box center [1082, 121] width 132 height 17
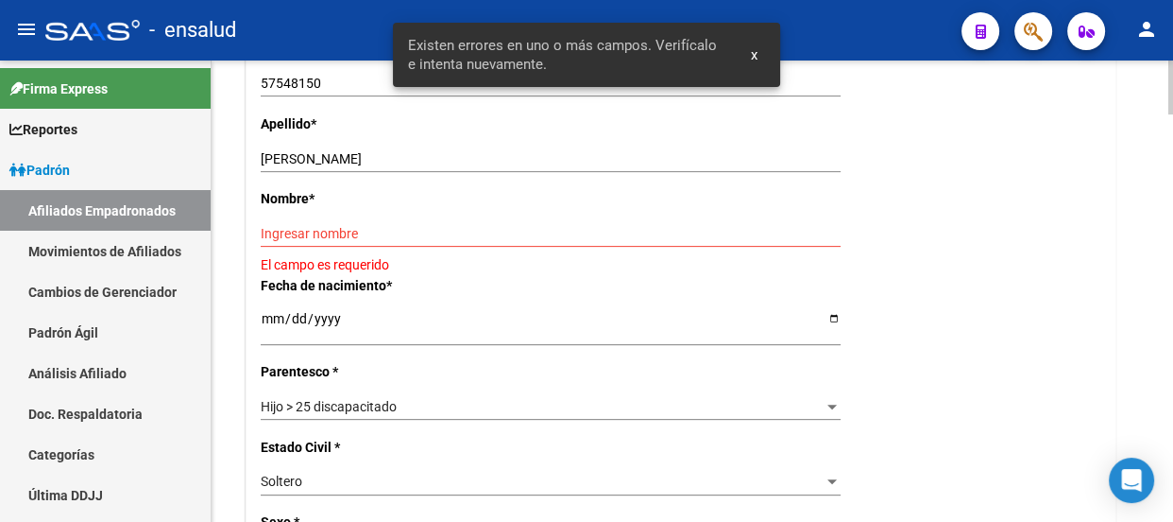
scroll to position [601, 0]
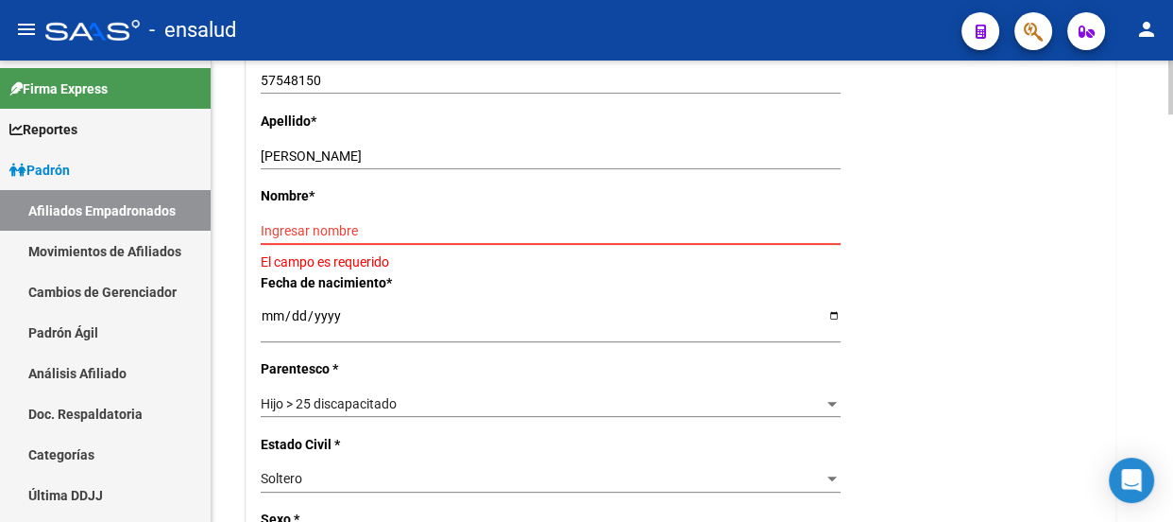
click at [282, 226] on input "Ingresar nombre" at bounding box center [551, 231] width 580 height 16
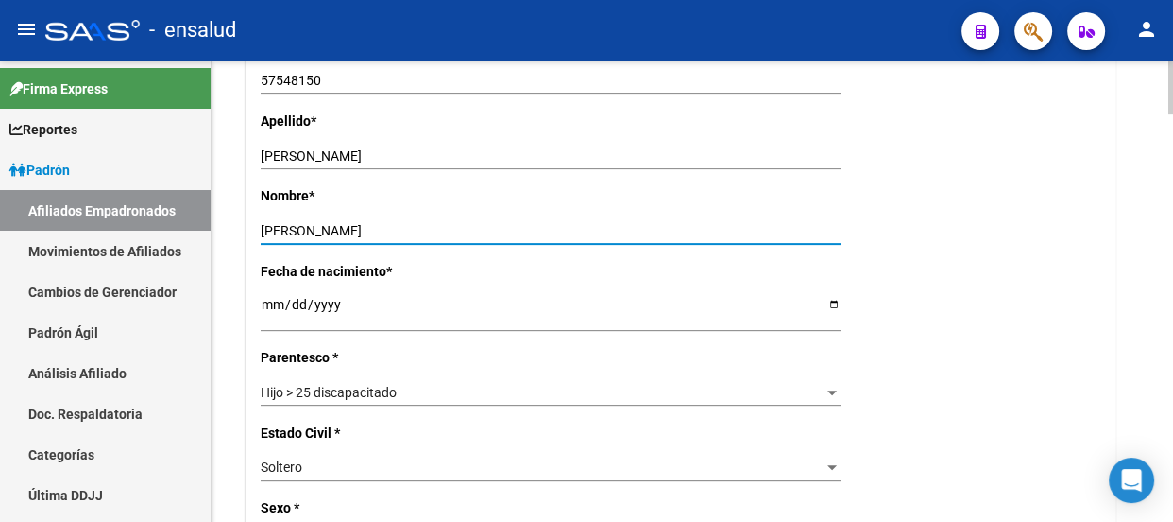
type input "[PERSON_NAME]"
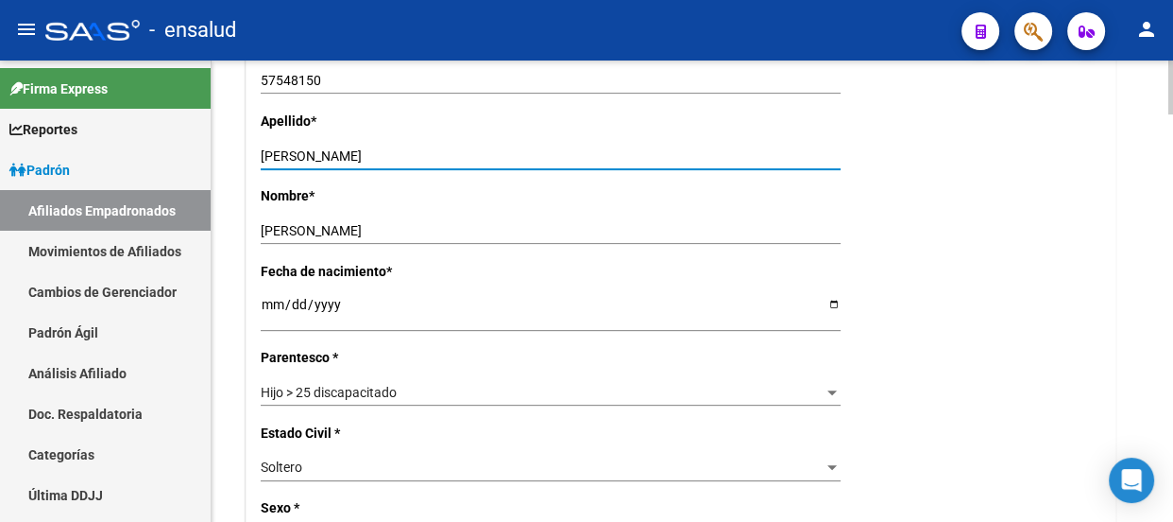
drag, startPoint x: 356, startPoint y: 156, endPoint x: 295, endPoint y: 155, distance: 61.4
click at [295, 155] on input "[PERSON_NAME]" at bounding box center [551, 156] width 580 height 16
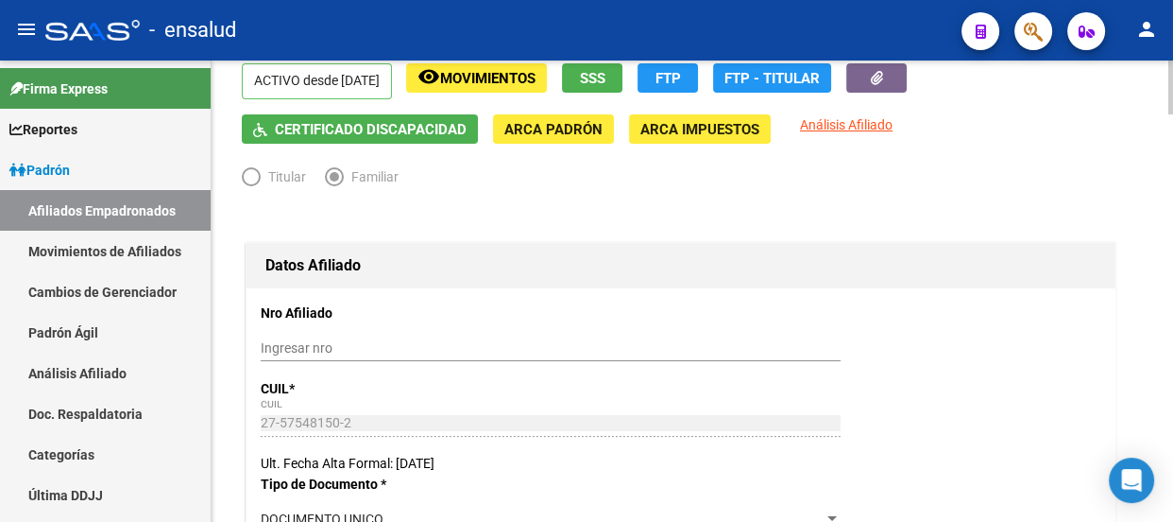
scroll to position [0, 0]
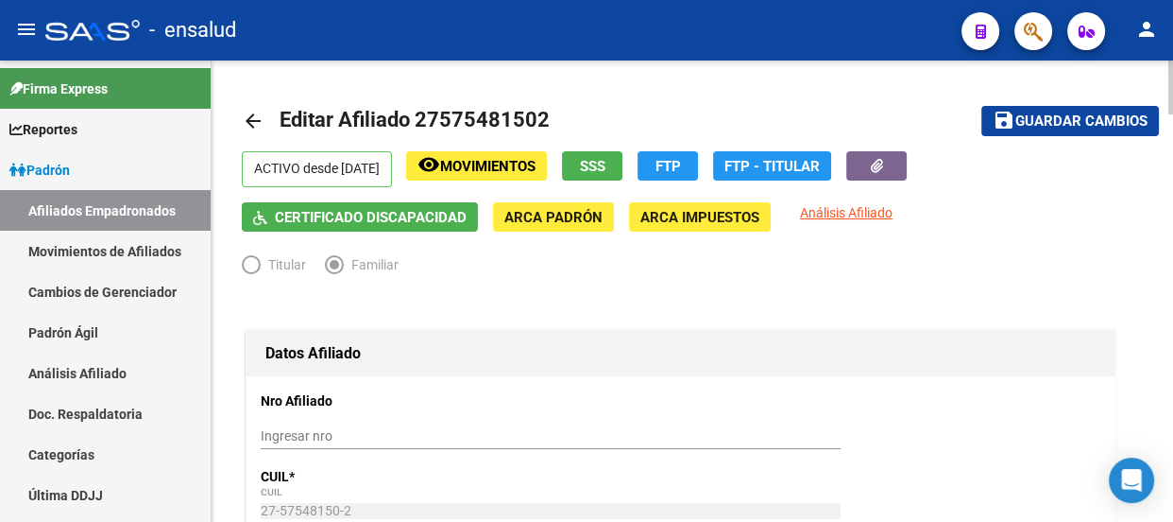
type input "MINA"
drag, startPoint x: 1021, startPoint y: 119, endPoint x: 1000, endPoint y: 128, distance: 23.7
click at [1022, 119] on span "Guardar cambios" at bounding box center [1082, 121] width 132 height 17
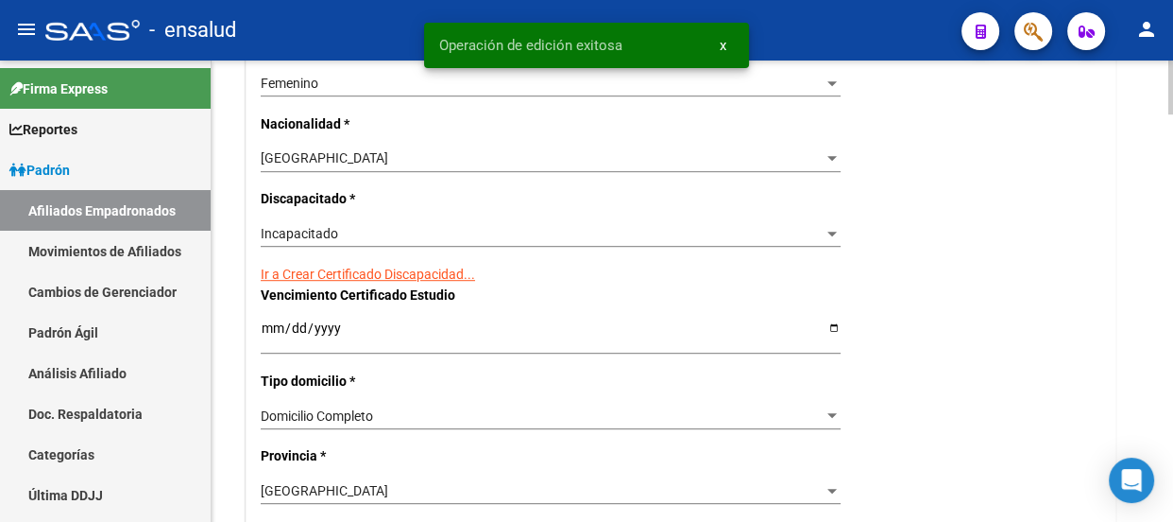
scroll to position [1116, 0]
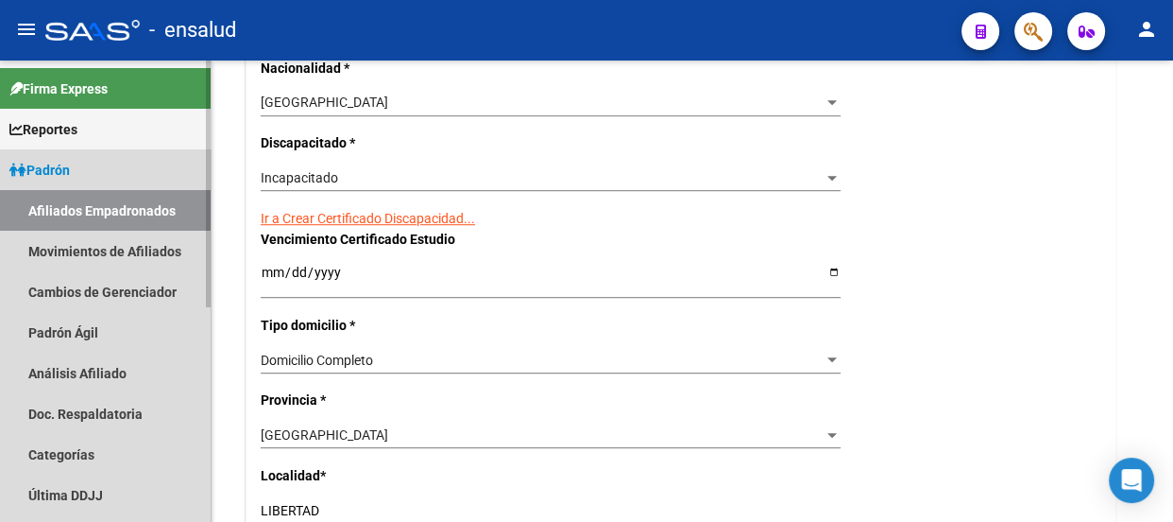
click at [94, 175] on link "Padrón" at bounding box center [105, 169] width 211 height 41
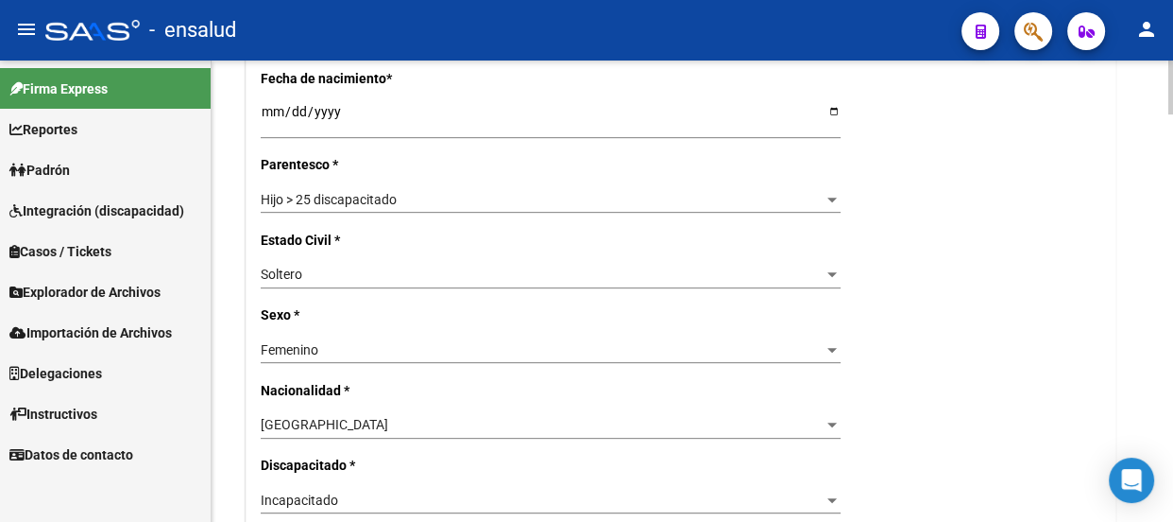
scroll to position [773, 0]
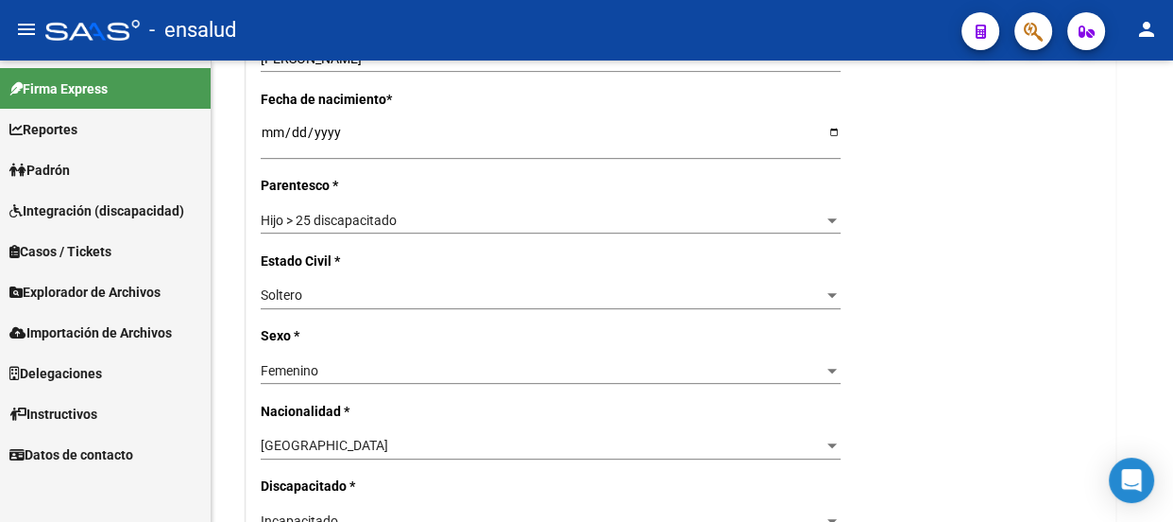
click at [116, 170] on link "Padrón" at bounding box center [105, 169] width 211 height 41
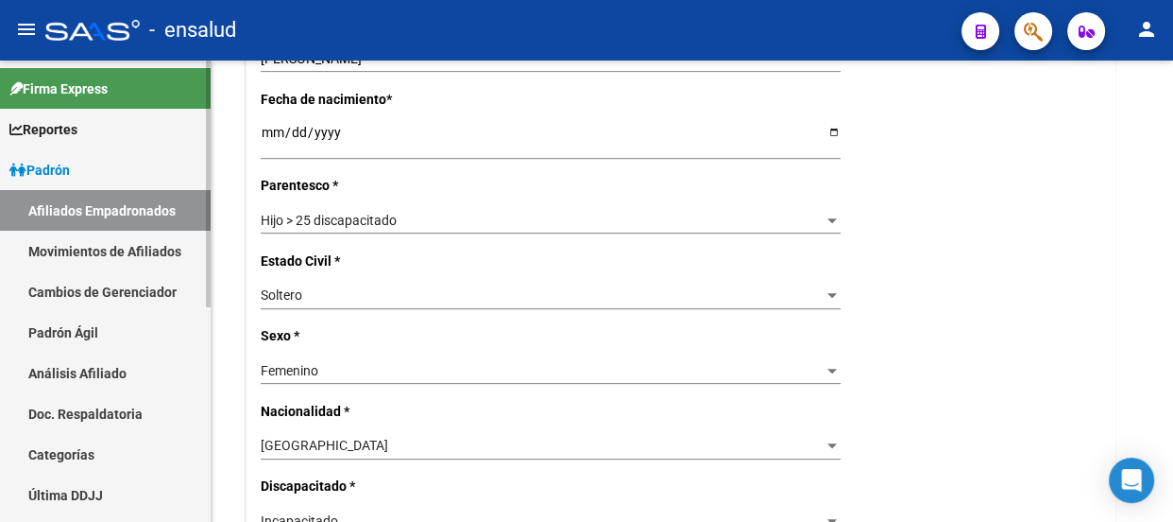
click at [125, 203] on link "Afiliados Empadronados" at bounding box center [105, 210] width 211 height 41
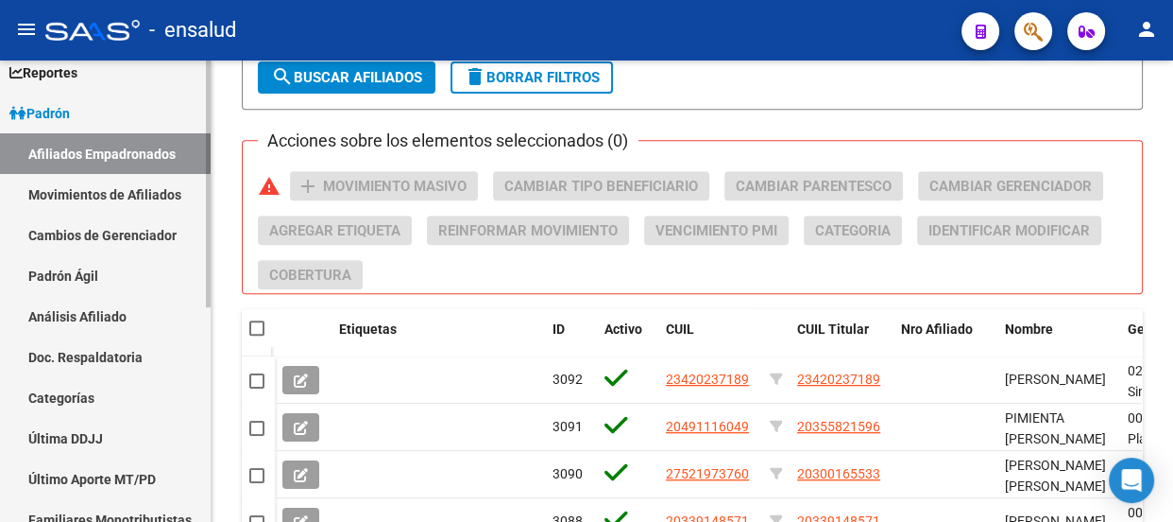
scroll to position [56, 0]
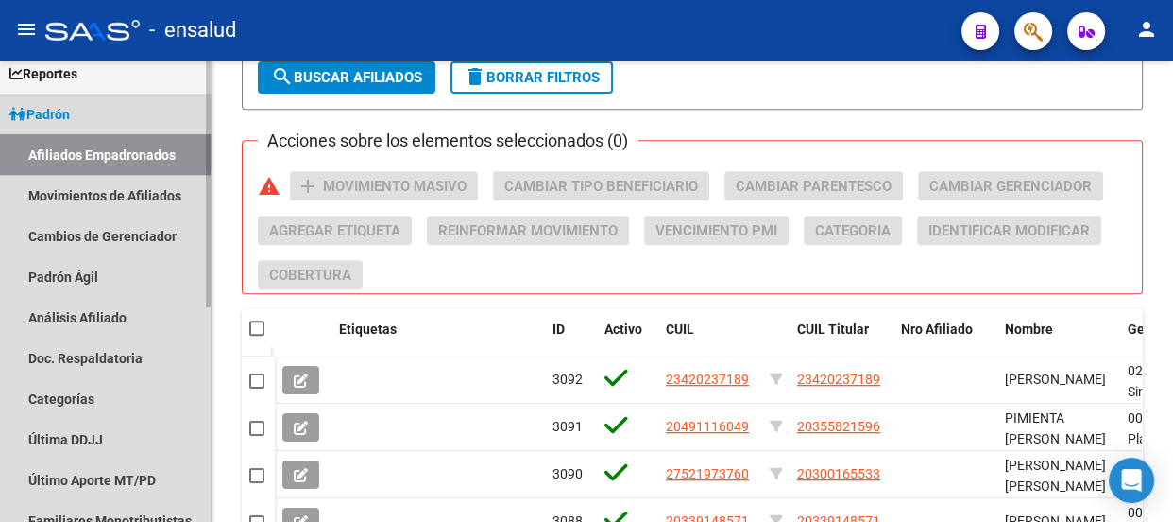
click at [91, 147] on link "Afiliados Empadronados" at bounding box center [105, 154] width 211 height 41
click at [85, 119] on link "Padrón" at bounding box center [105, 114] width 211 height 41
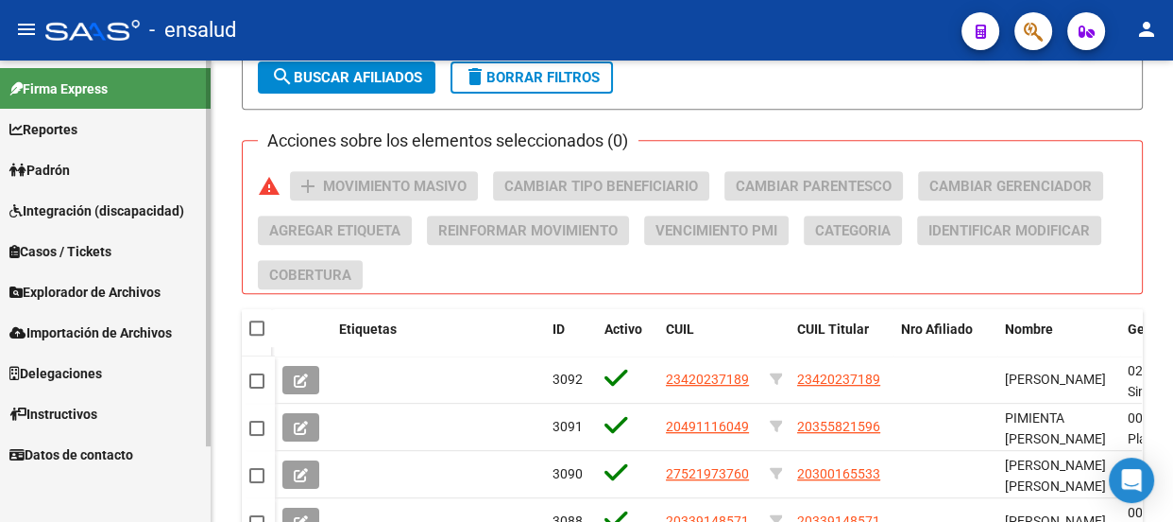
scroll to position [0, 0]
click at [116, 175] on link "Padrón" at bounding box center [105, 169] width 211 height 41
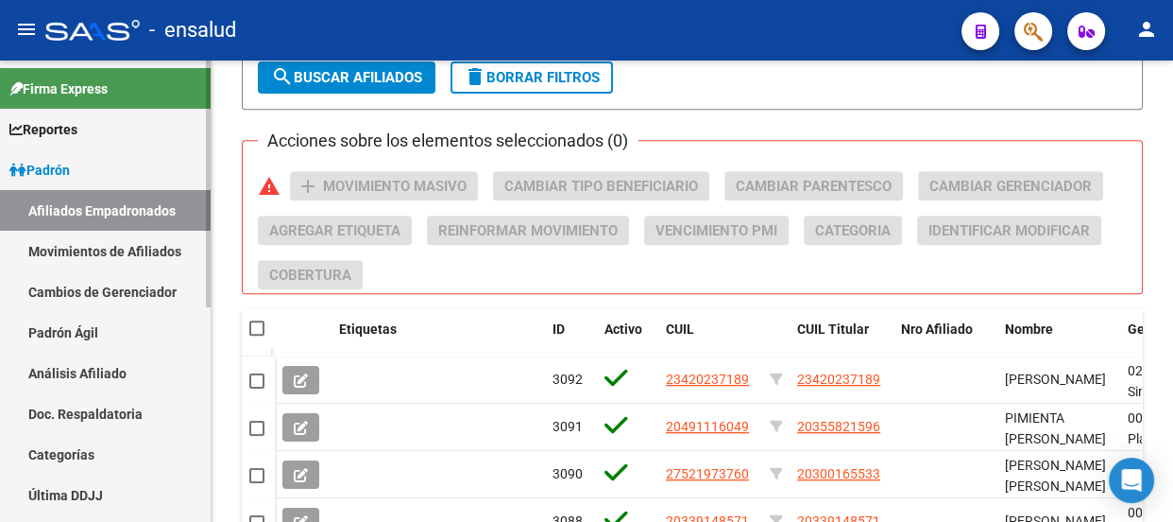
click at [116, 173] on link "Padrón" at bounding box center [105, 169] width 211 height 41
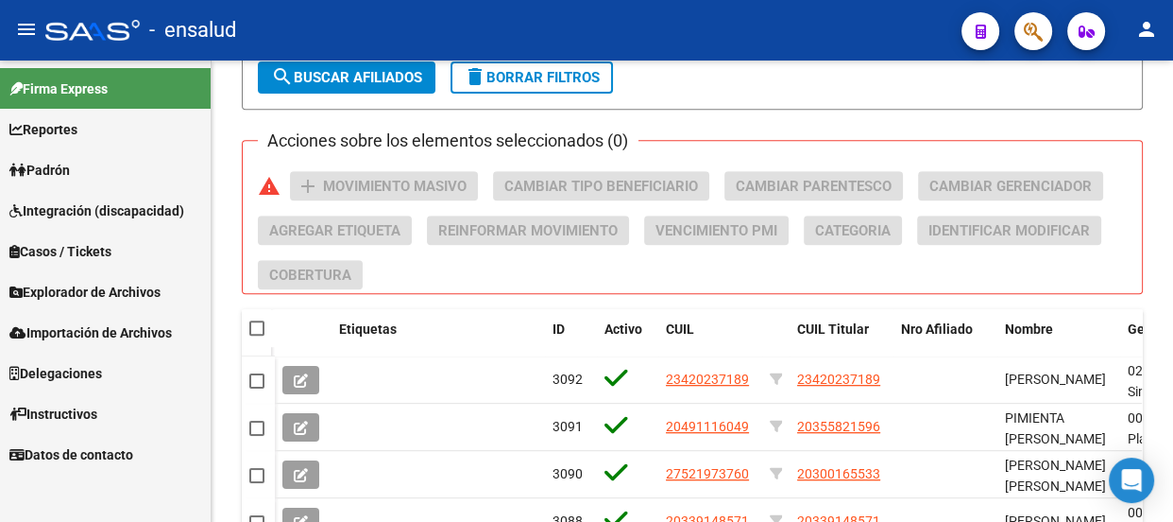
click at [110, 202] on span "Integración (discapacidad)" at bounding box center [96, 210] width 175 height 21
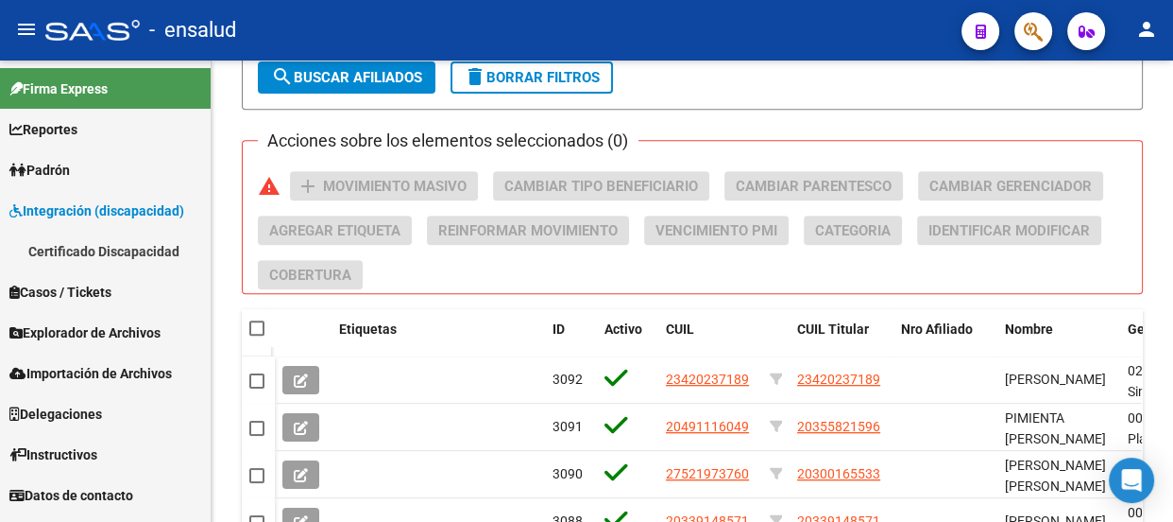
click at [103, 252] on link "Certificado Discapacidad" at bounding box center [105, 251] width 211 height 41
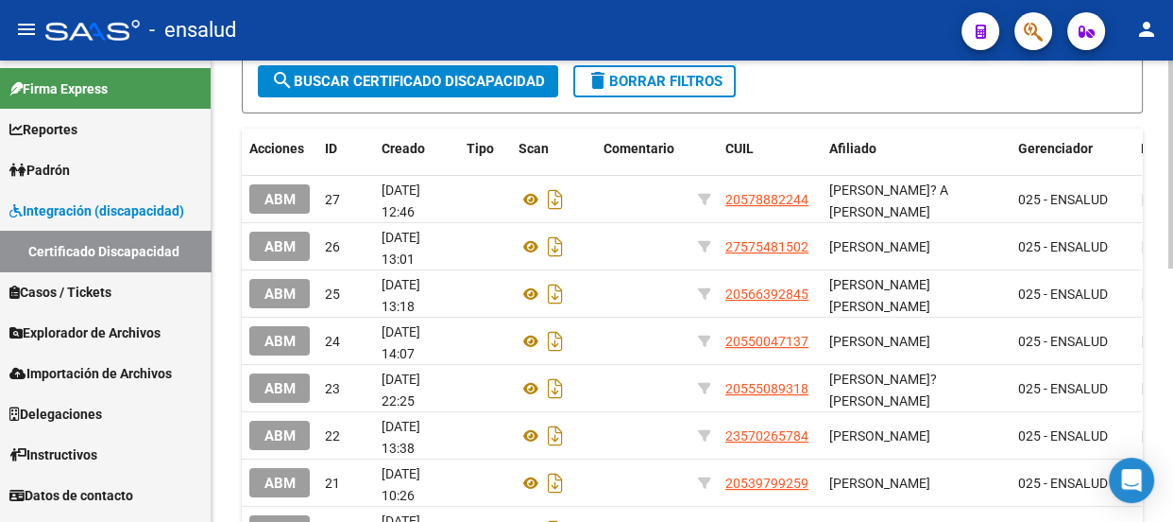
scroll to position [305, 0]
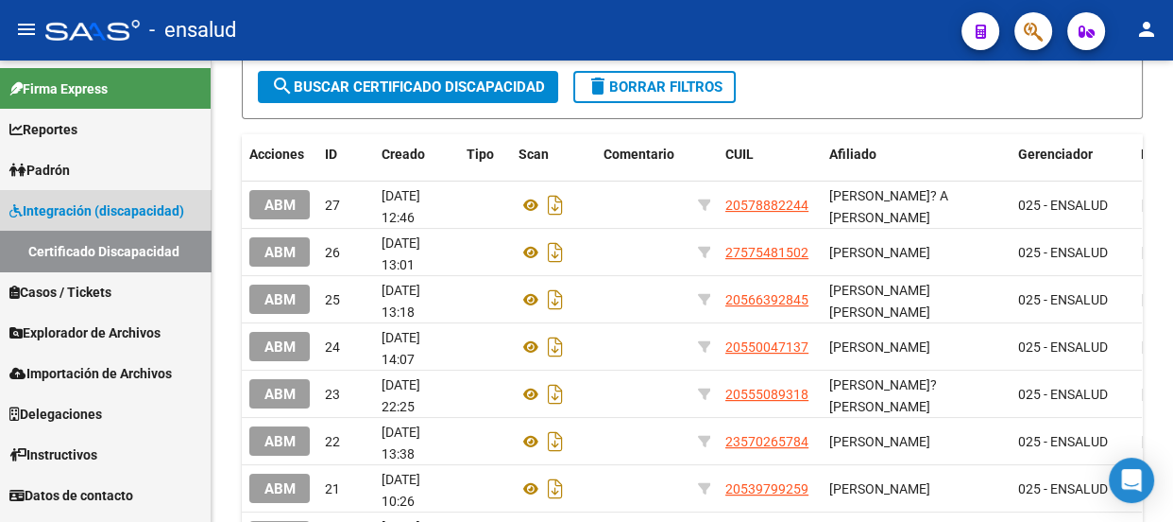
click at [115, 214] on span "Integración (discapacidad)" at bounding box center [96, 210] width 175 height 21
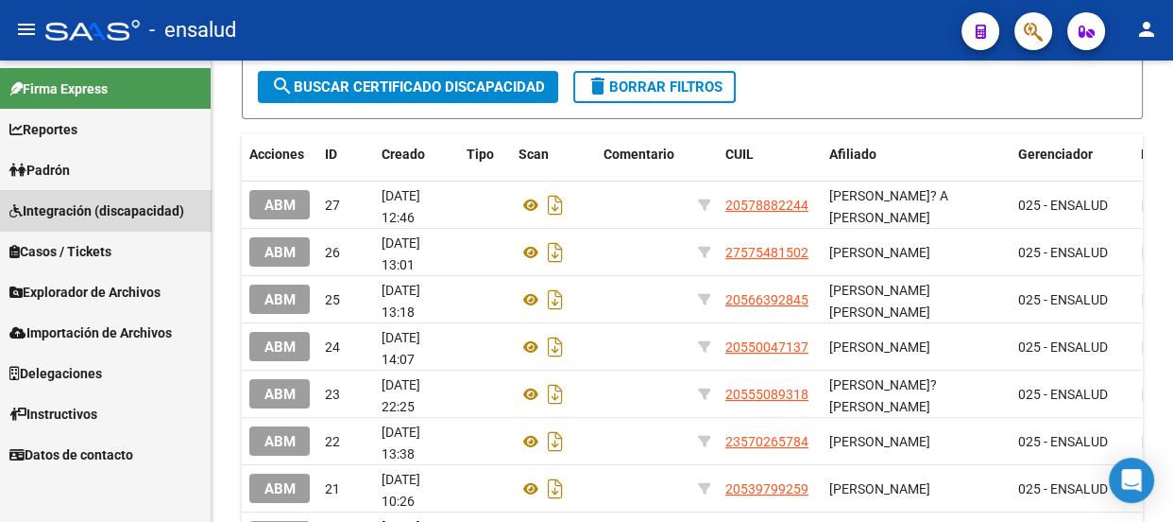
click at [115, 214] on span "Integración (discapacidad)" at bounding box center [96, 210] width 175 height 21
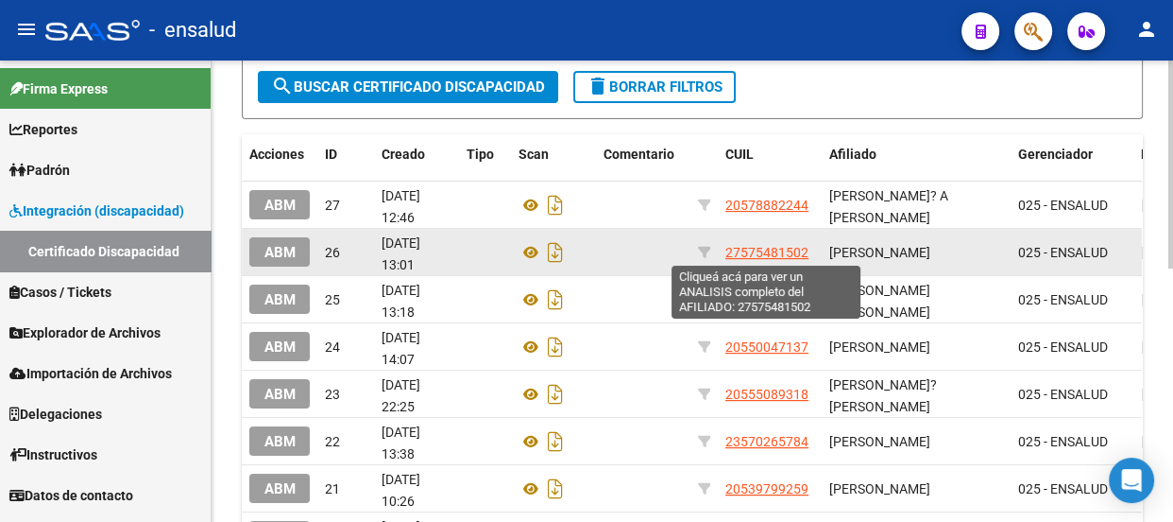
click at [747, 248] on span "27575481502" at bounding box center [767, 252] width 83 height 15
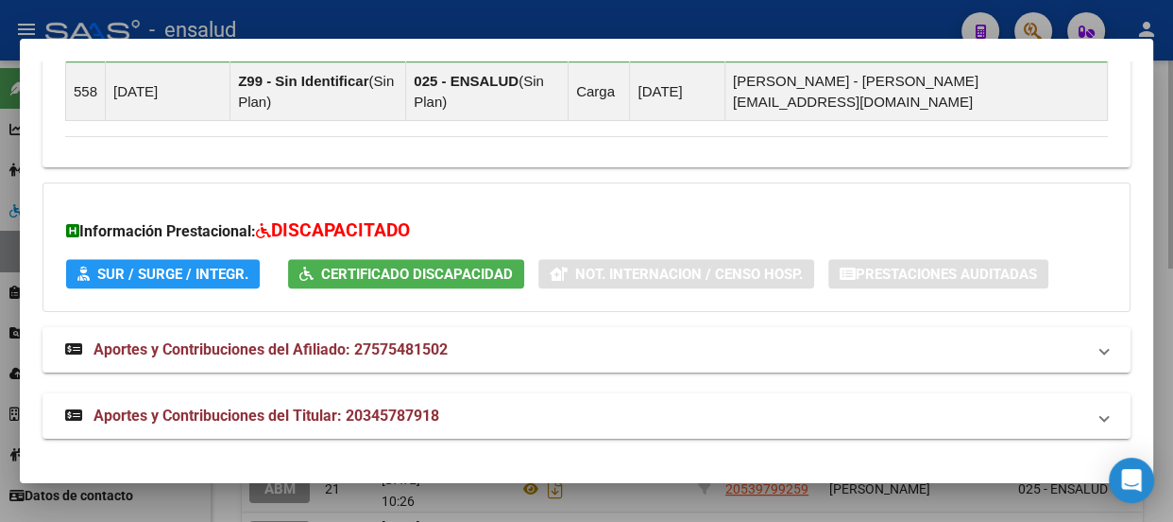
scroll to position [1492, 0]
click at [351, 349] on span "Aportes y Contribuciones del Afiliado: 27575481502" at bounding box center [271, 349] width 354 height 18
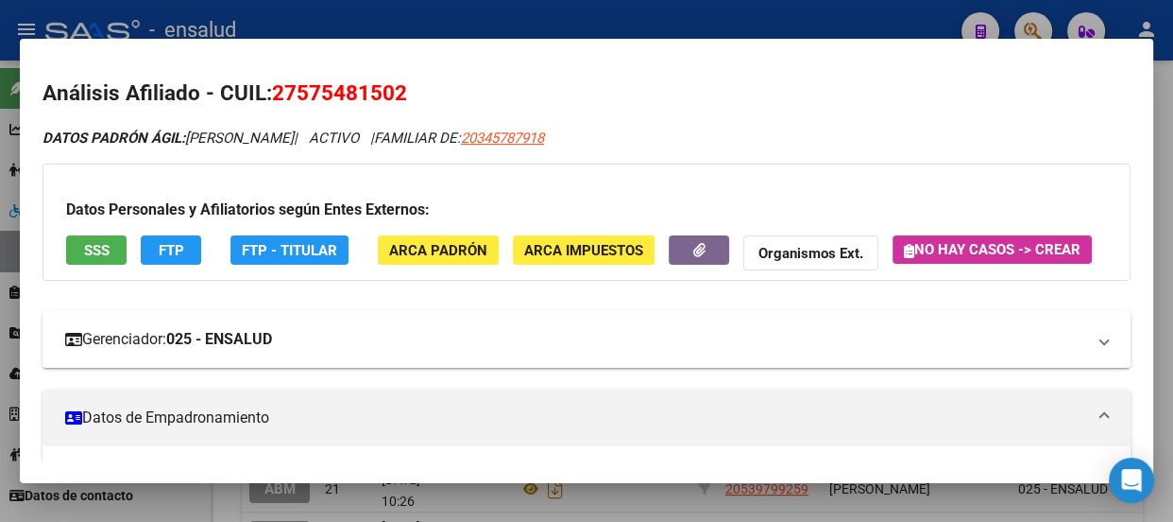
scroll to position [0, 0]
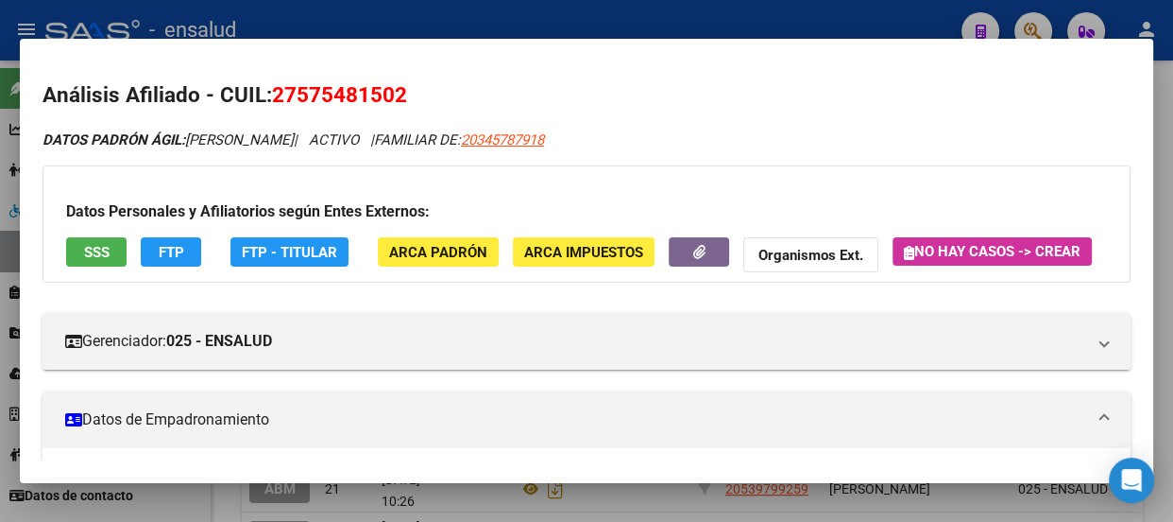
click at [470, 19] on div at bounding box center [586, 261] width 1173 height 522
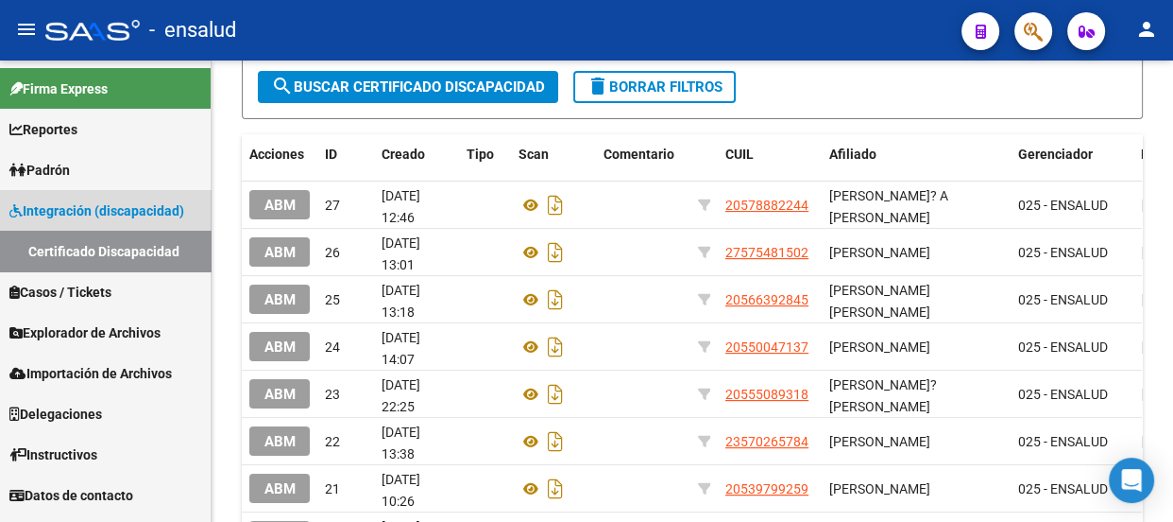
click at [132, 210] on span "Integración (discapacidad)" at bounding box center [96, 210] width 175 height 21
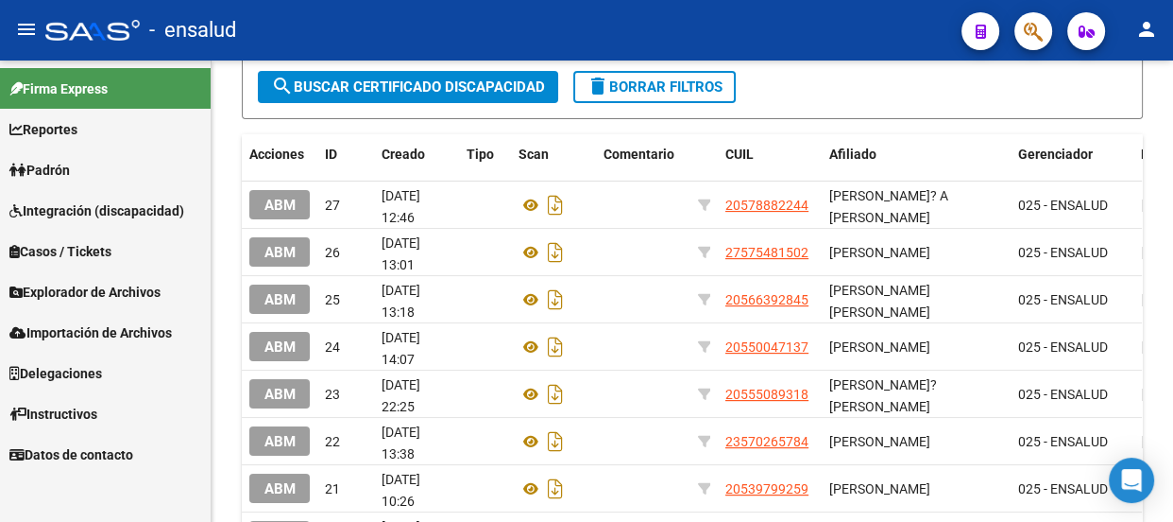
click at [132, 209] on span "Integración (discapacidad)" at bounding box center [96, 210] width 175 height 21
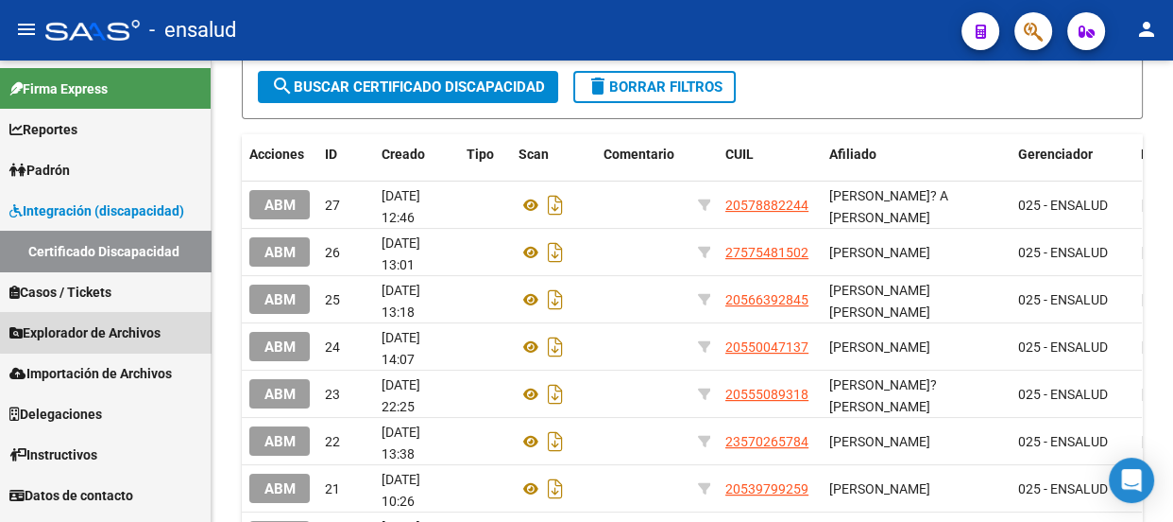
click at [121, 327] on span "Explorador de Archivos" at bounding box center [84, 332] width 151 height 21
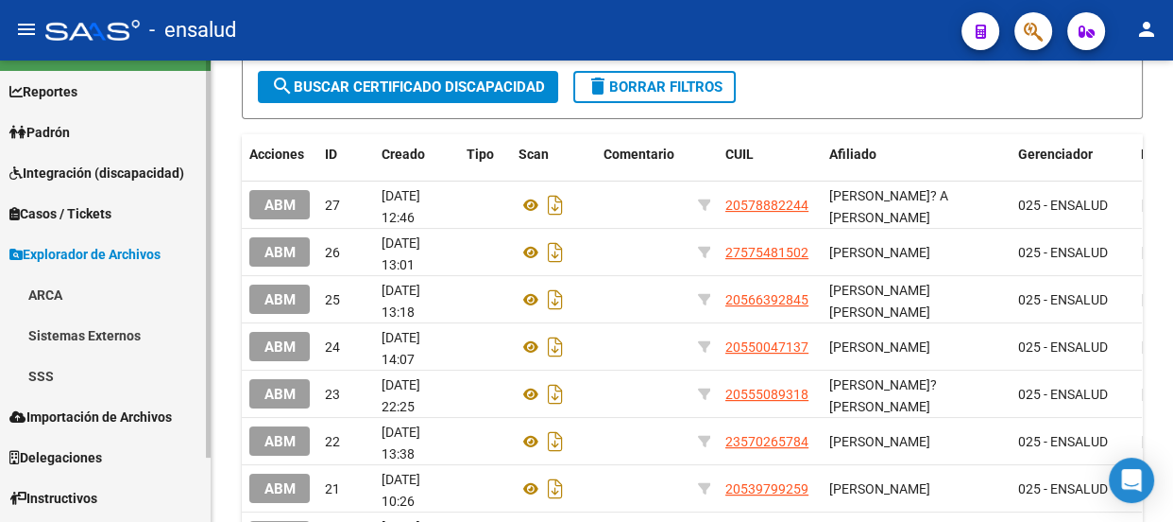
scroll to position [75, 0]
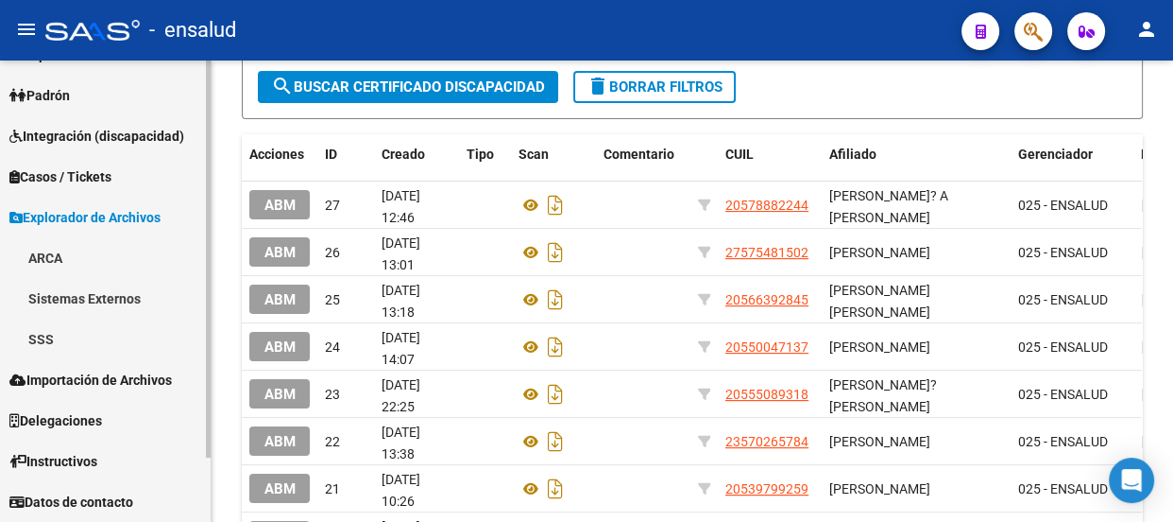
click at [110, 495] on span "Datos de contacto" at bounding box center [71, 501] width 124 height 21
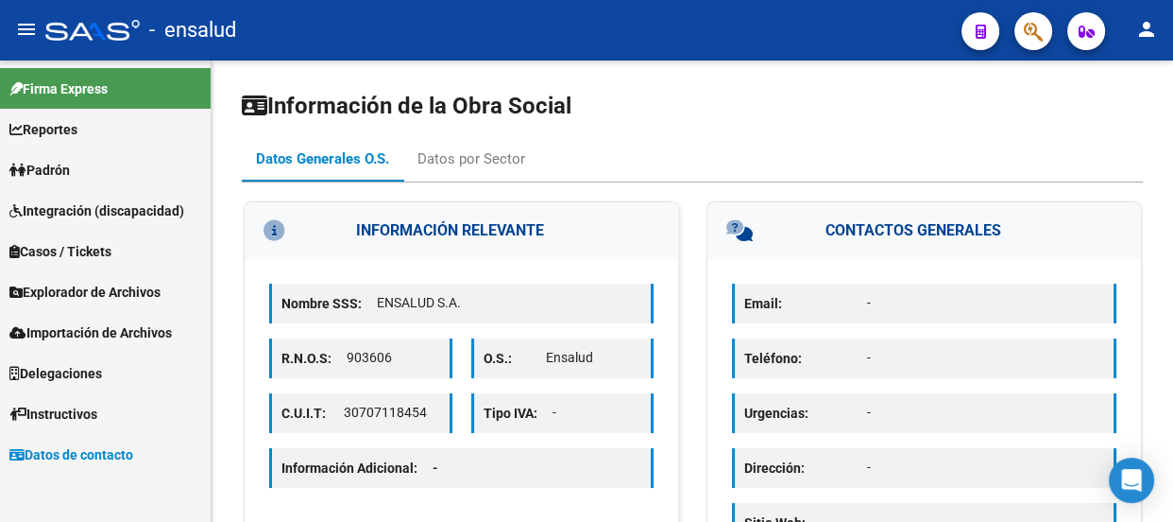
click at [67, 289] on span "Explorador de Archivos" at bounding box center [84, 292] width 151 height 21
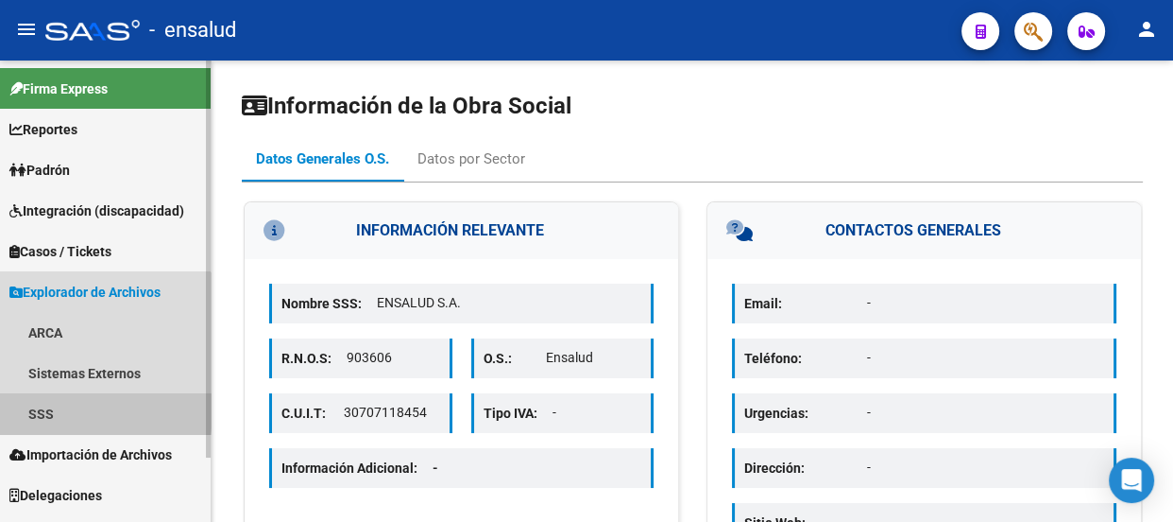
click at [57, 411] on link "SSS" at bounding box center [105, 413] width 211 height 41
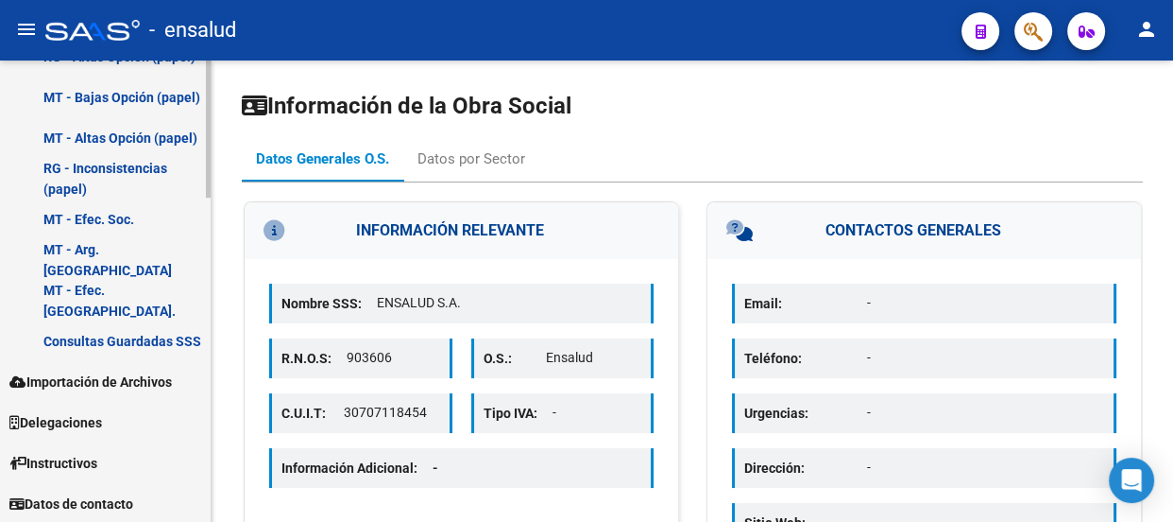
scroll to position [1089, 0]
click at [108, 372] on span "Importación de Archivos" at bounding box center [90, 380] width 162 height 21
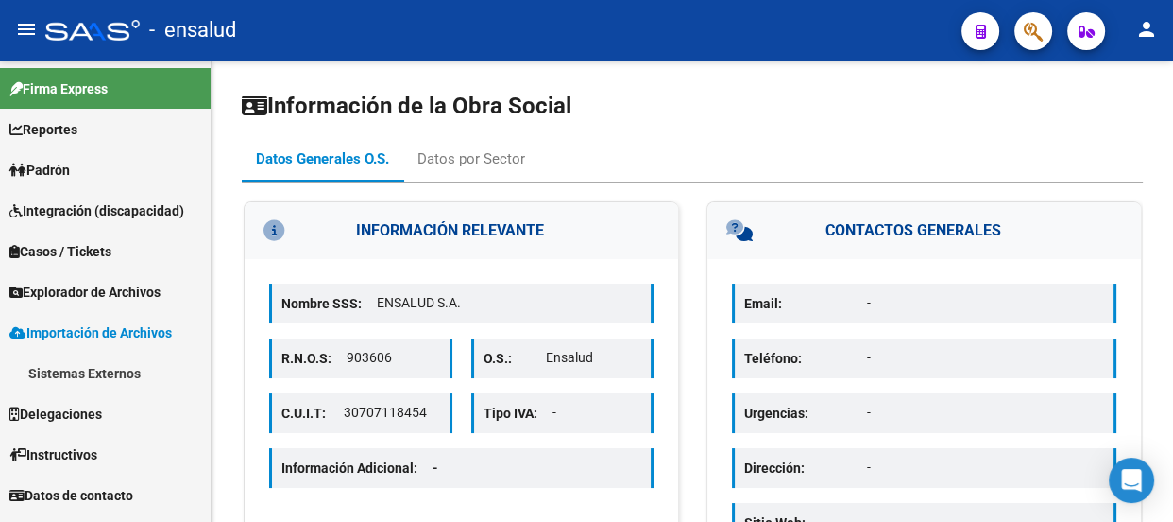
scroll to position [0, 0]
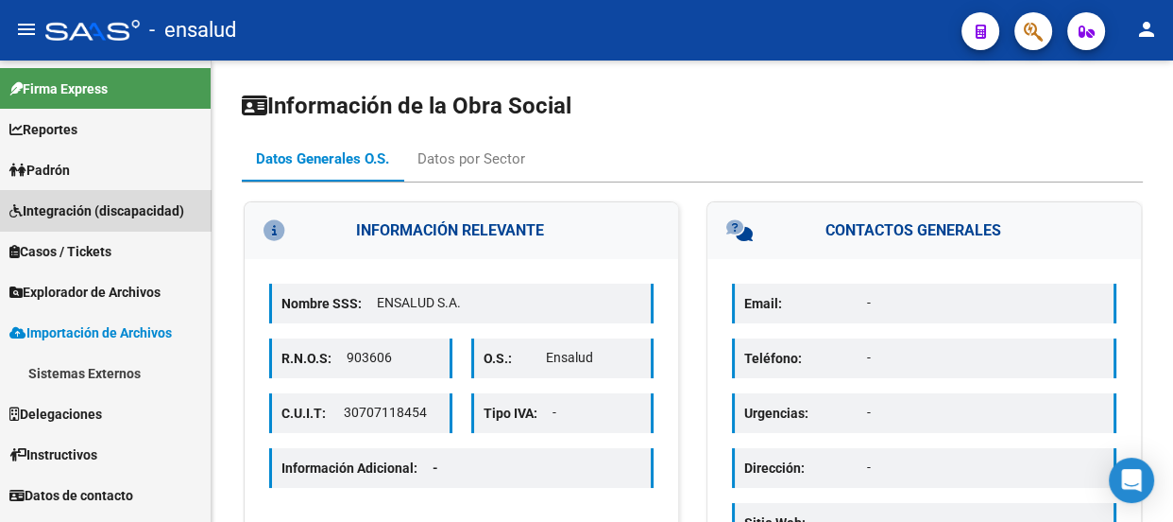
click at [164, 213] on span "Integración (discapacidad)" at bounding box center [96, 210] width 175 height 21
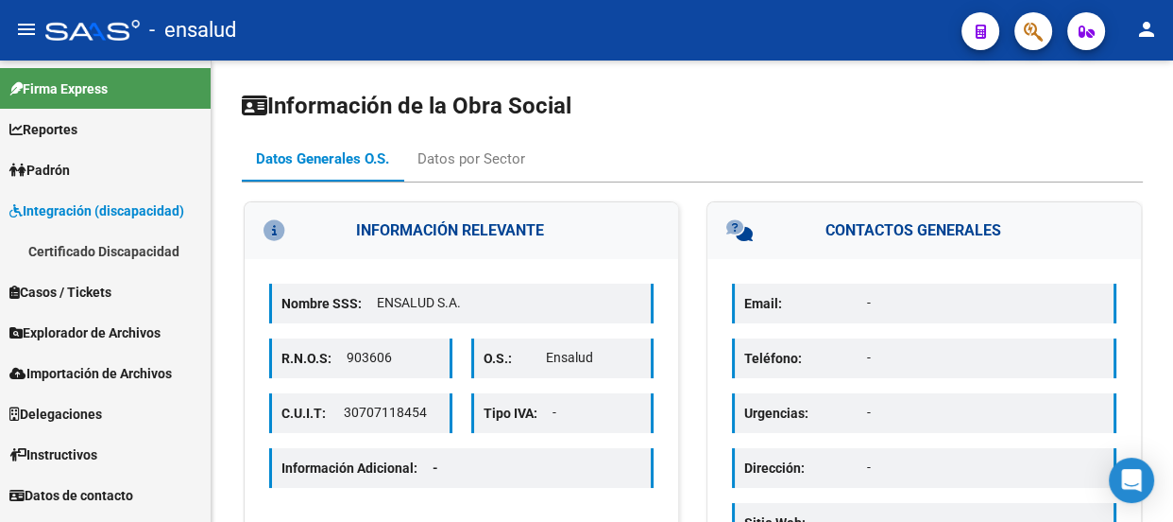
click at [145, 249] on link "Certificado Discapacidad" at bounding box center [105, 251] width 211 height 41
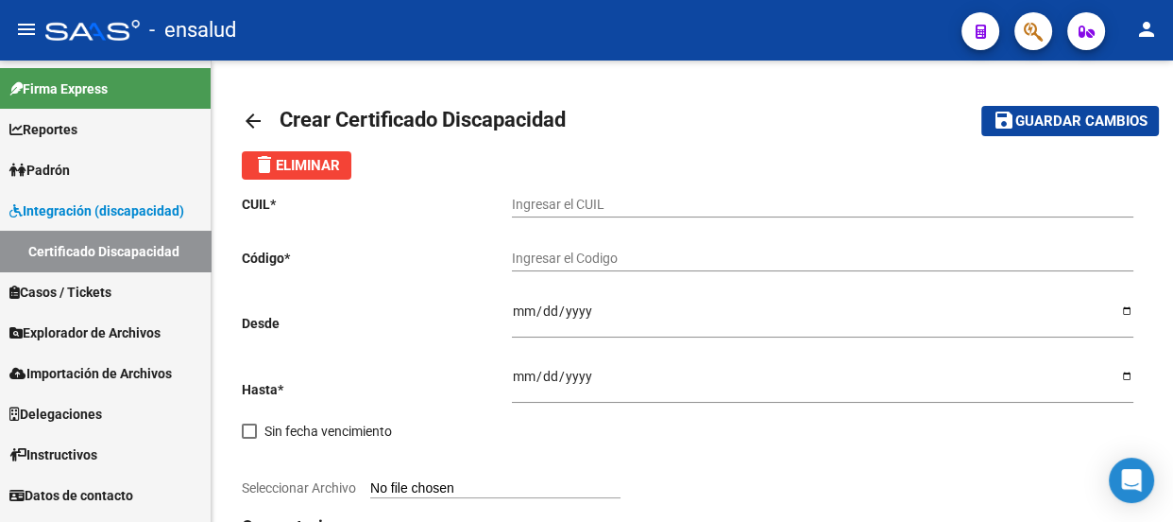
scroll to position [112, 0]
click at [569, 202] on input "Ingresar el CUIL" at bounding box center [823, 205] width 622 height 16
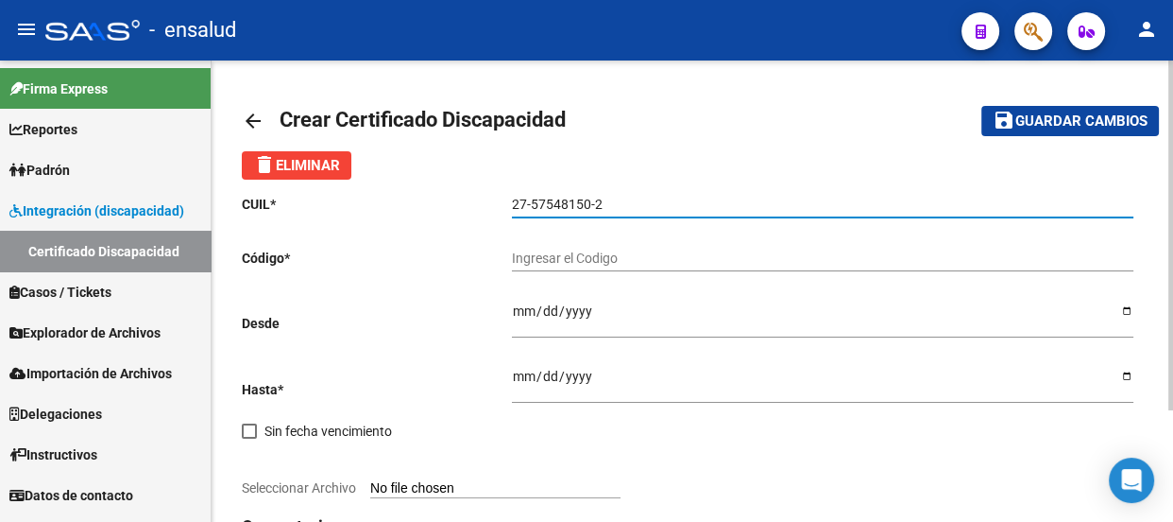
type input "27-57548150-2"
click at [633, 258] on input "Ingresar el Codigo" at bounding box center [823, 258] width 622 height 16
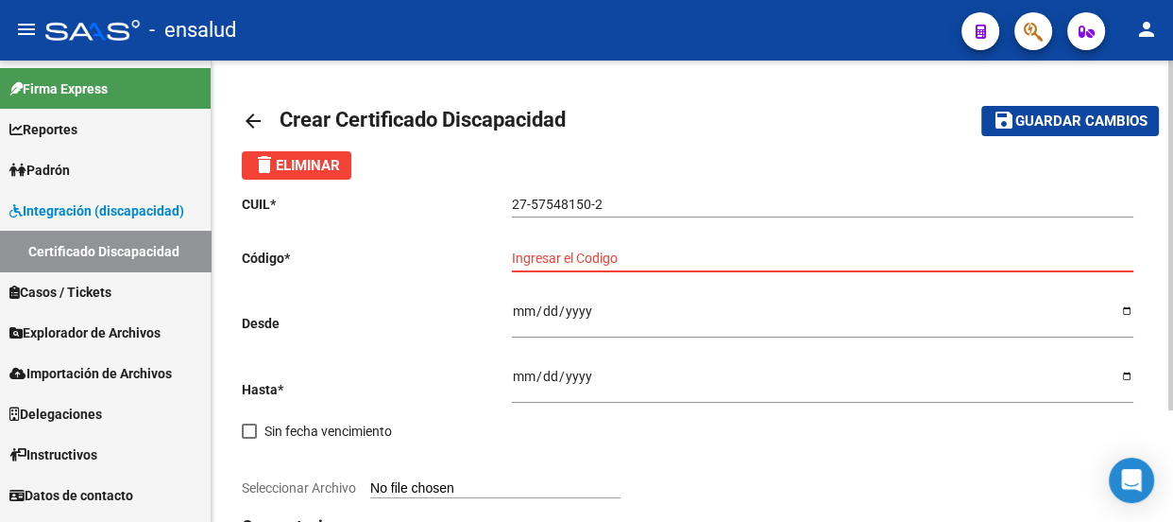
click at [515, 306] on input "Ingresar fec. Desde" at bounding box center [823, 317] width 622 height 28
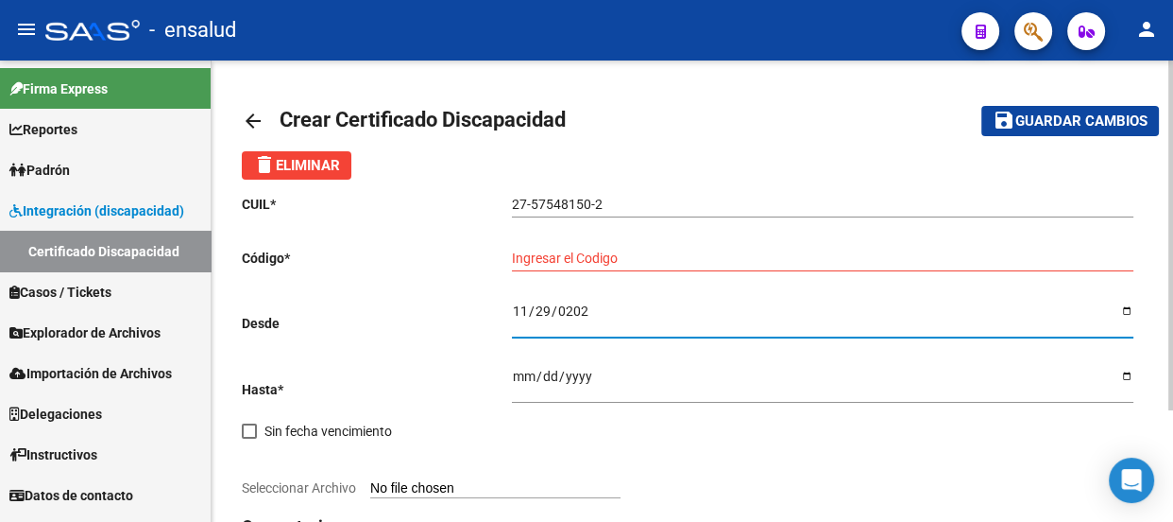
type input "2024-11-29"
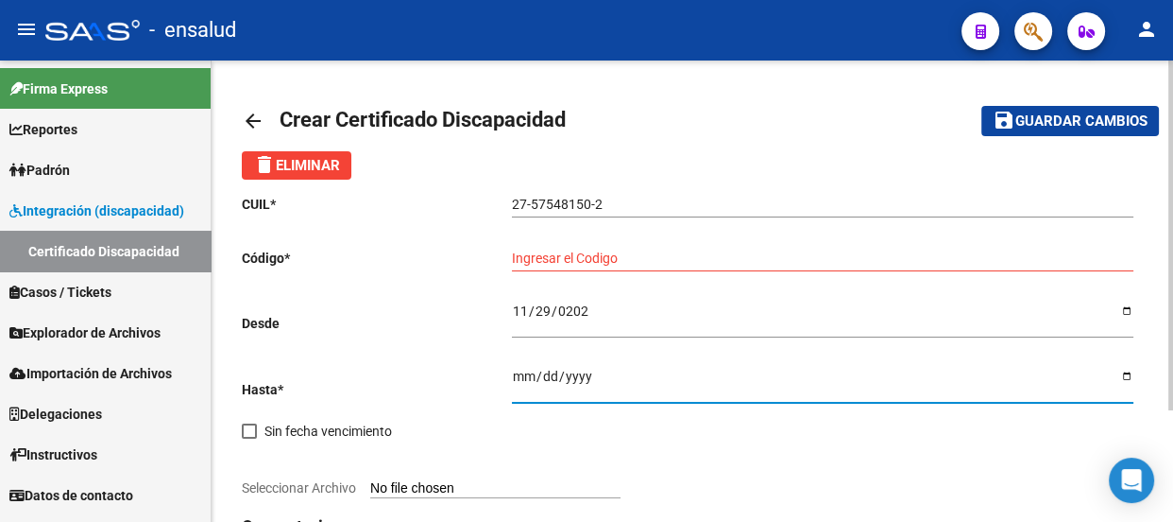
click at [515, 376] on input "Ingresar fec. Hasta" at bounding box center [823, 382] width 622 height 28
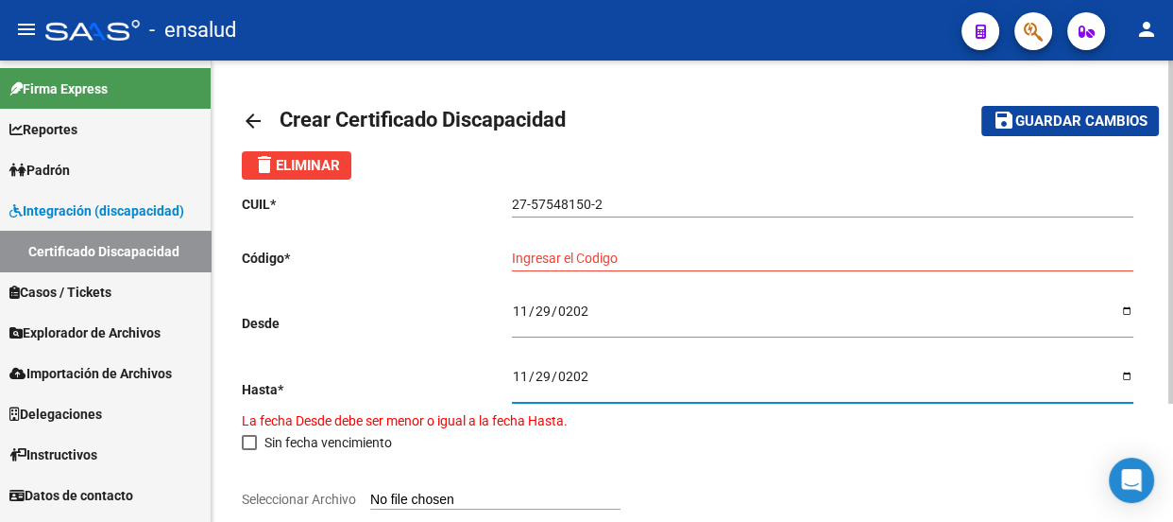
type input "2029-11-29"
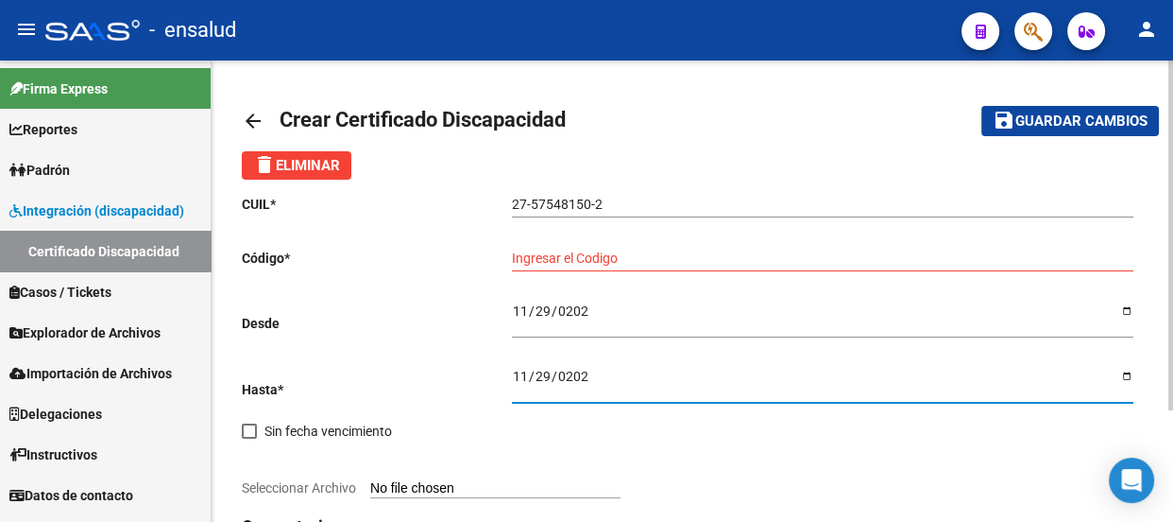
scroll to position [85, 0]
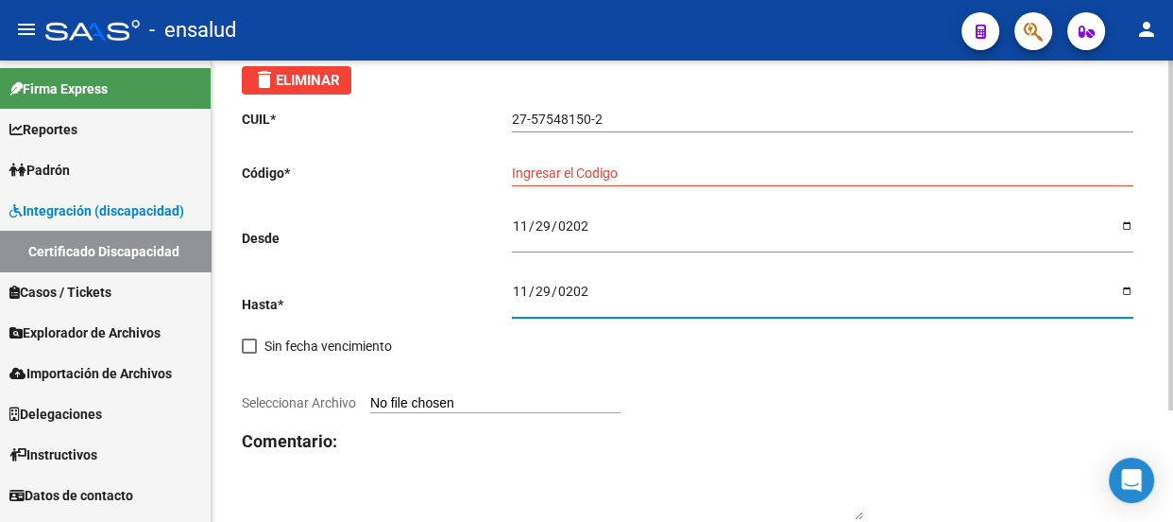
click at [591, 167] on input "Ingresar el Codigo" at bounding box center [823, 173] width 622 height 16
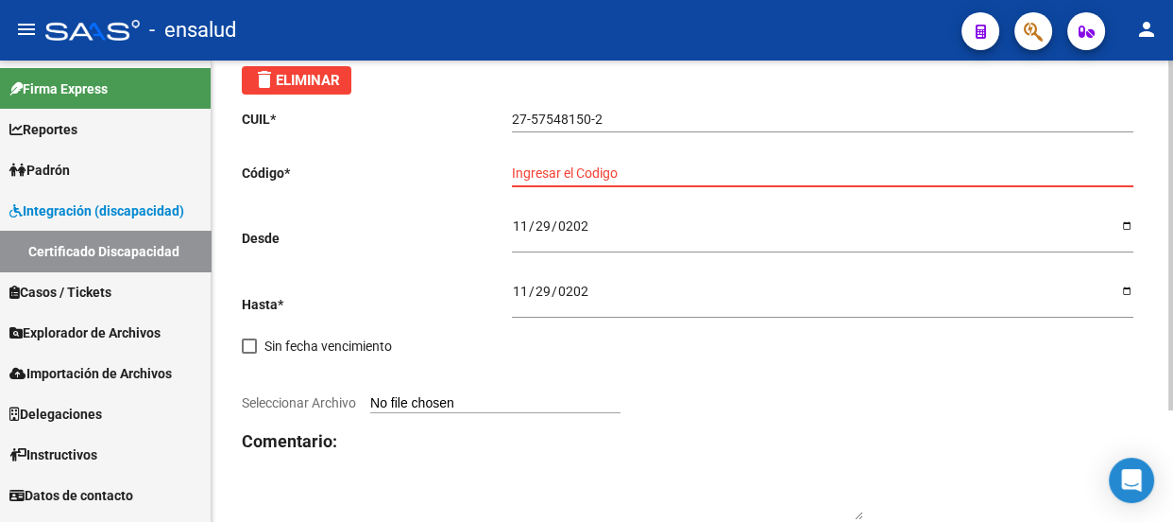
paste input "27575481502"
type input "27575481502"
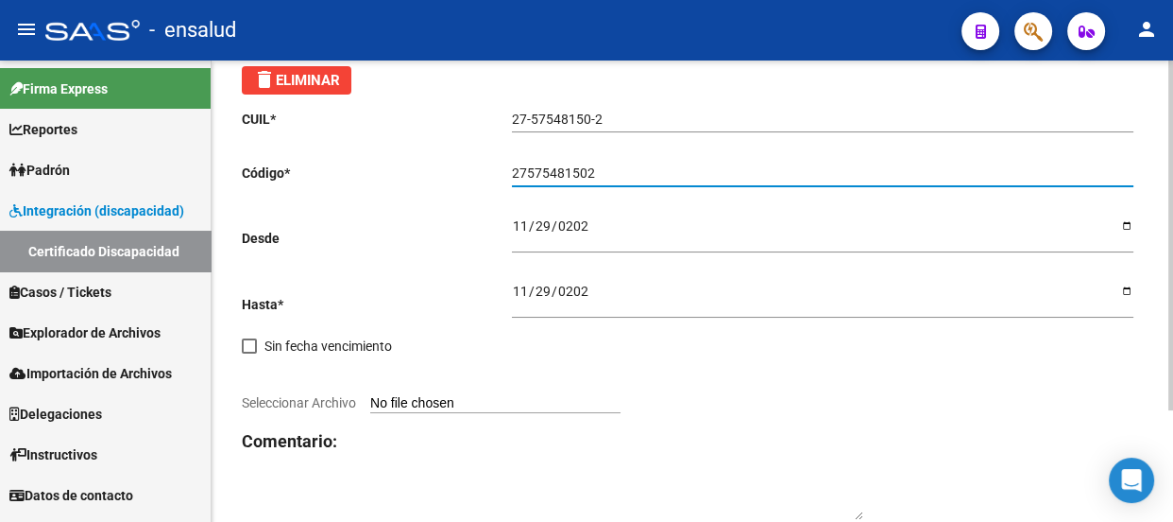
drag, startPoint x: 601, startPoint y: 170, endPoint x: 489, endPoint y: 170, distance: 111.5
click at [489, 170] on app-form-text-field "Código * 27575481502 Ingresar el Codigo" at bounding box center [688, 172] width 892 height 15
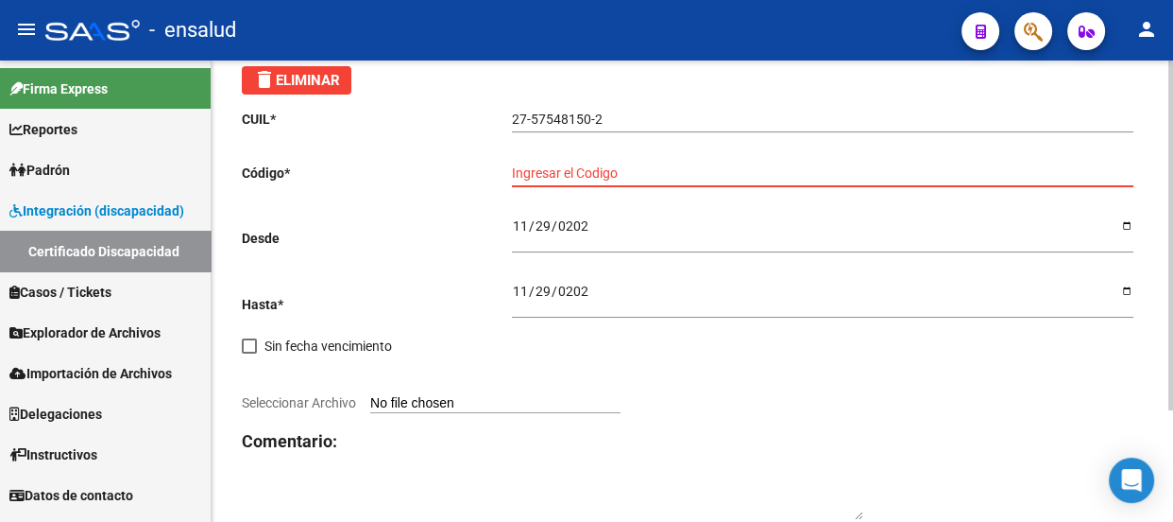
paste input "ARG01000575481502024112920291129BS AS436"
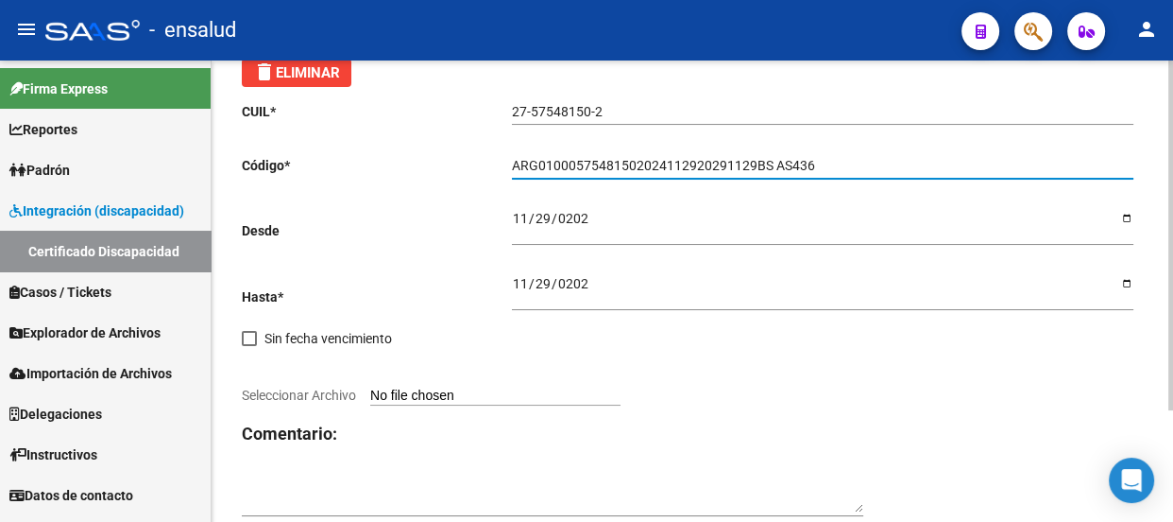
scroll to position [0, 0]
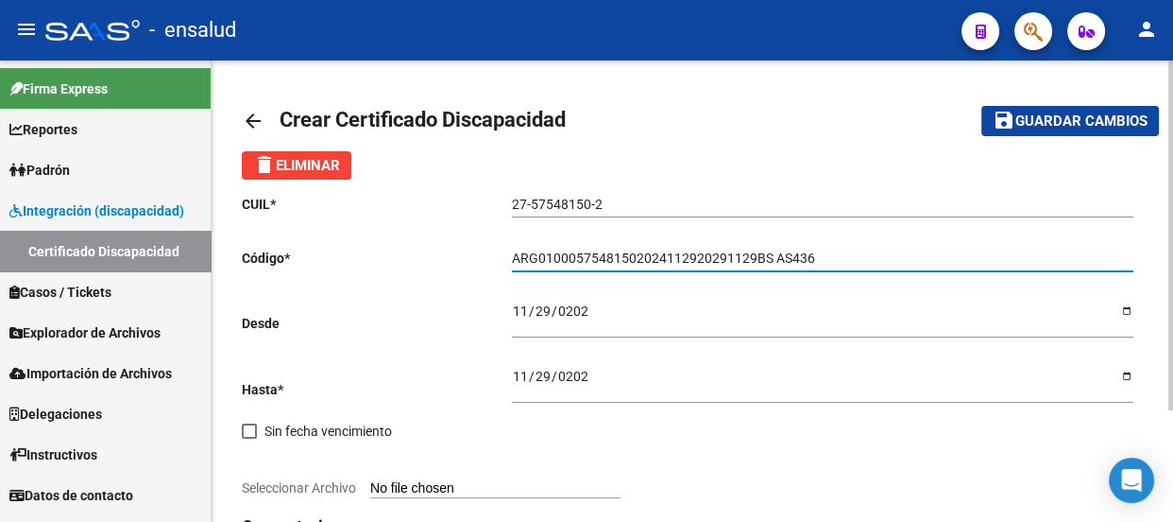
type input "ARG01000575481502024112920291129BS AS436"
click at [1076, 118] on span "Guardar cambios" at bounding box center [1082, 121] width 132 height 17
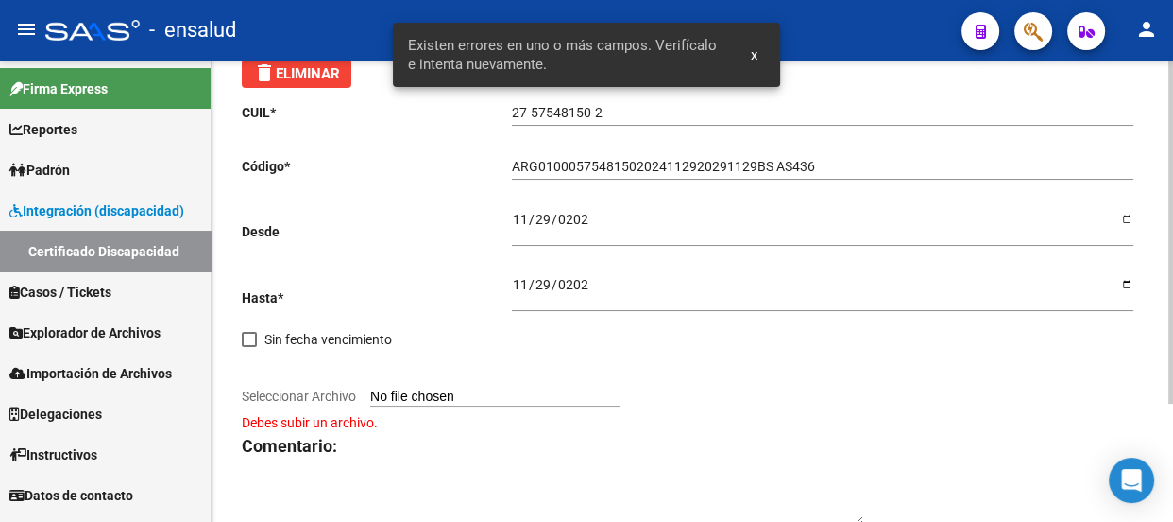
scroll to position [158, 0]
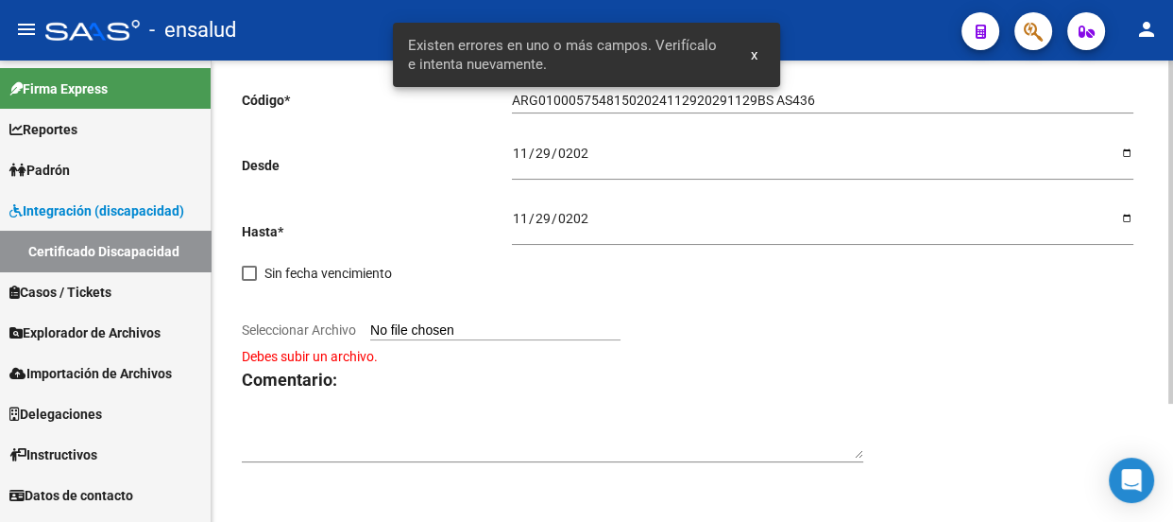
click at [546, 327] on input "Seleccionar Archivo" at bounding box center [495, 331] width 250 height 18
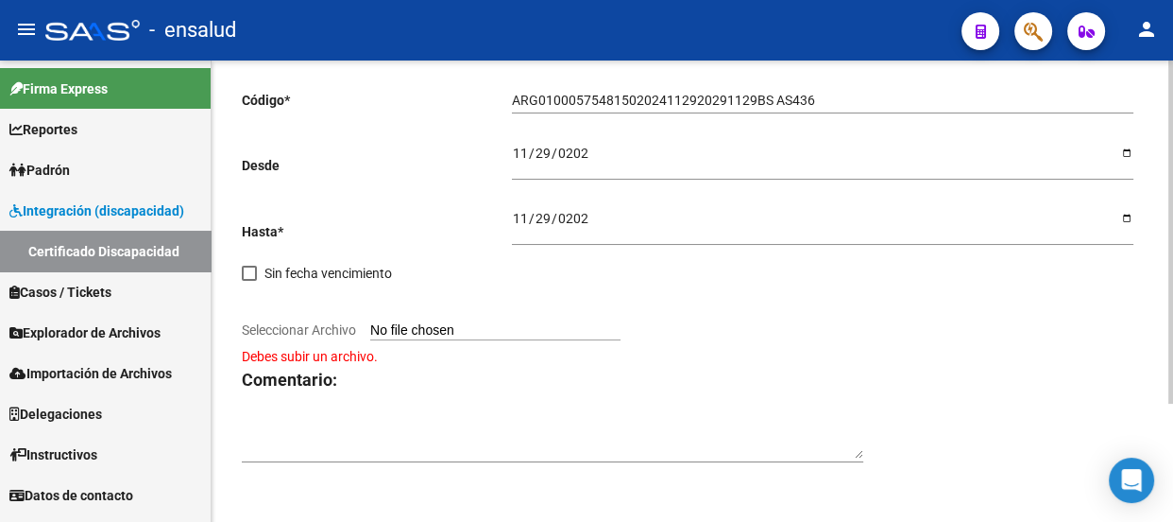
click at [498, 322] on input "Seleccionar Archivo" at bounding box center [495, 331] width 250 height 18
type input "C:\fakepath\mina.pdf"
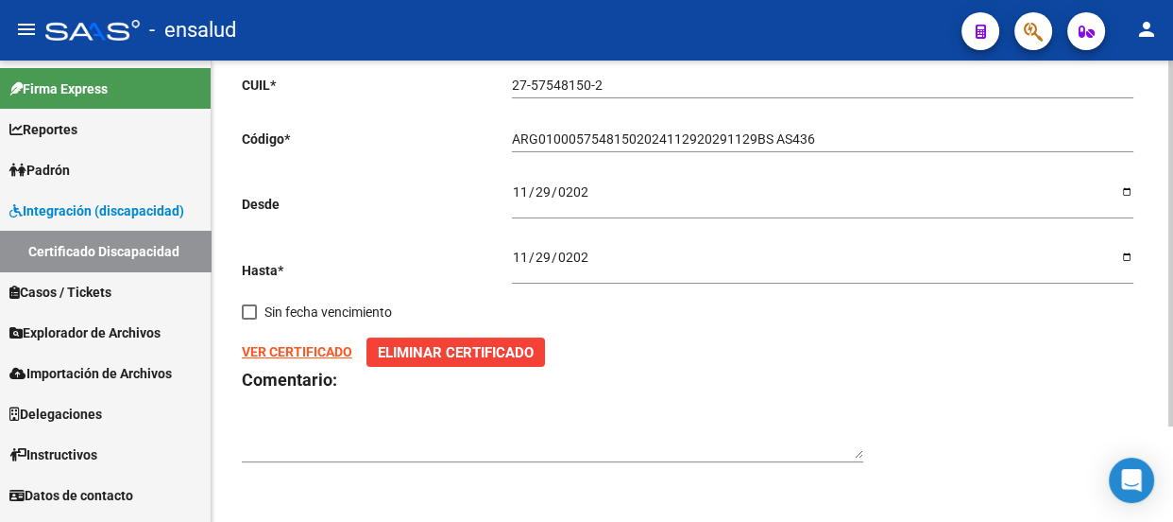
scroll to position [0, 0]
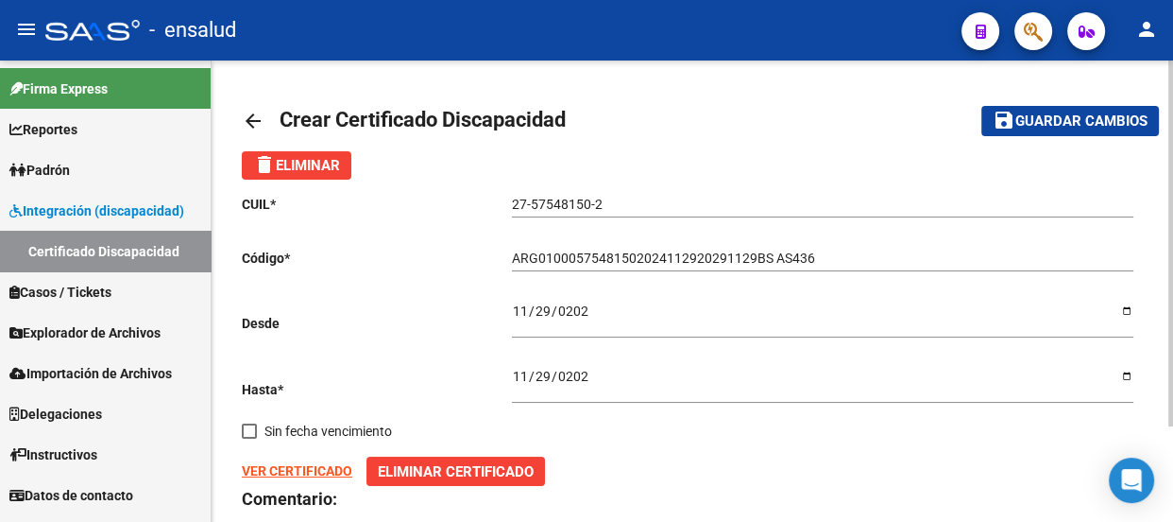
click at [1057, 119] on span "Guardar cambios" at bounding box center [1082, 121] width 132 height 17
click at [849, 252] on input "ARG01000575481502024112920291129BS AS436" at bounding box center [823, 258] width 622 height 16
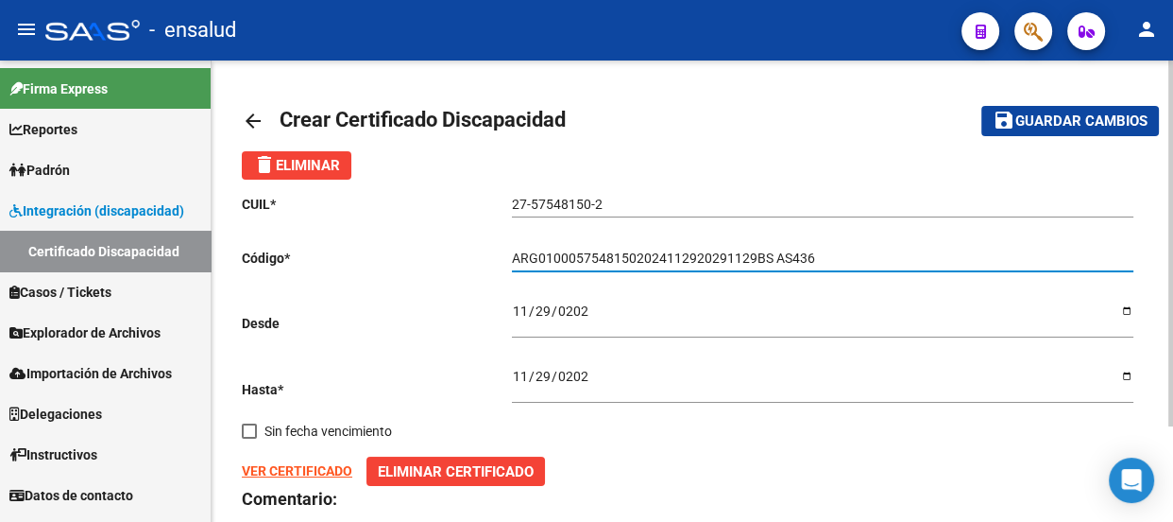
click at [248, 112] on mat-icon "arrow_back" at bounding box center [253, 121] width 23 height 23
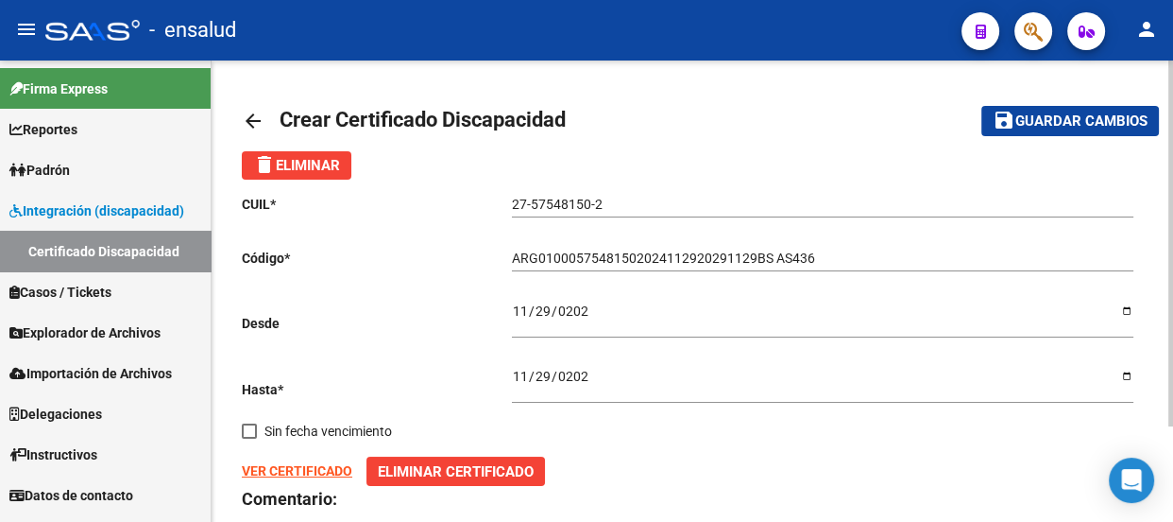
click at [255, 120] on mat-icon "arrow_back" at bounding box center [253, 121] width 23 height 23
click at [248, 115] on mat-icon "arrow_back" at bounding box center [253, 121] width 23 height 23
